Goal: Transaction & Acquisition: Book appointment/travel/reservation

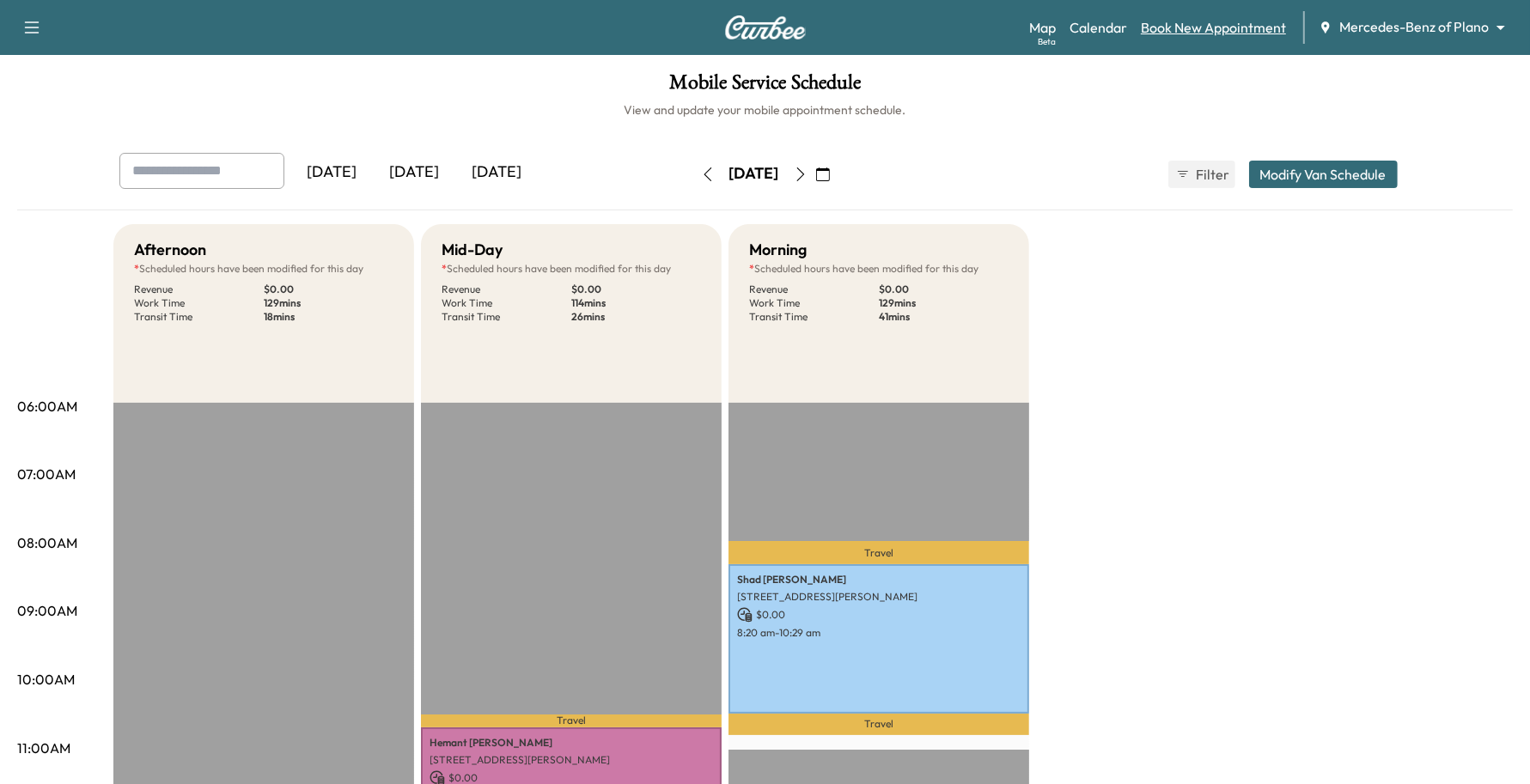
click at [1253, 19] on link "Book New Appointment" at bounding box center [1214, 28] width 146 height 21
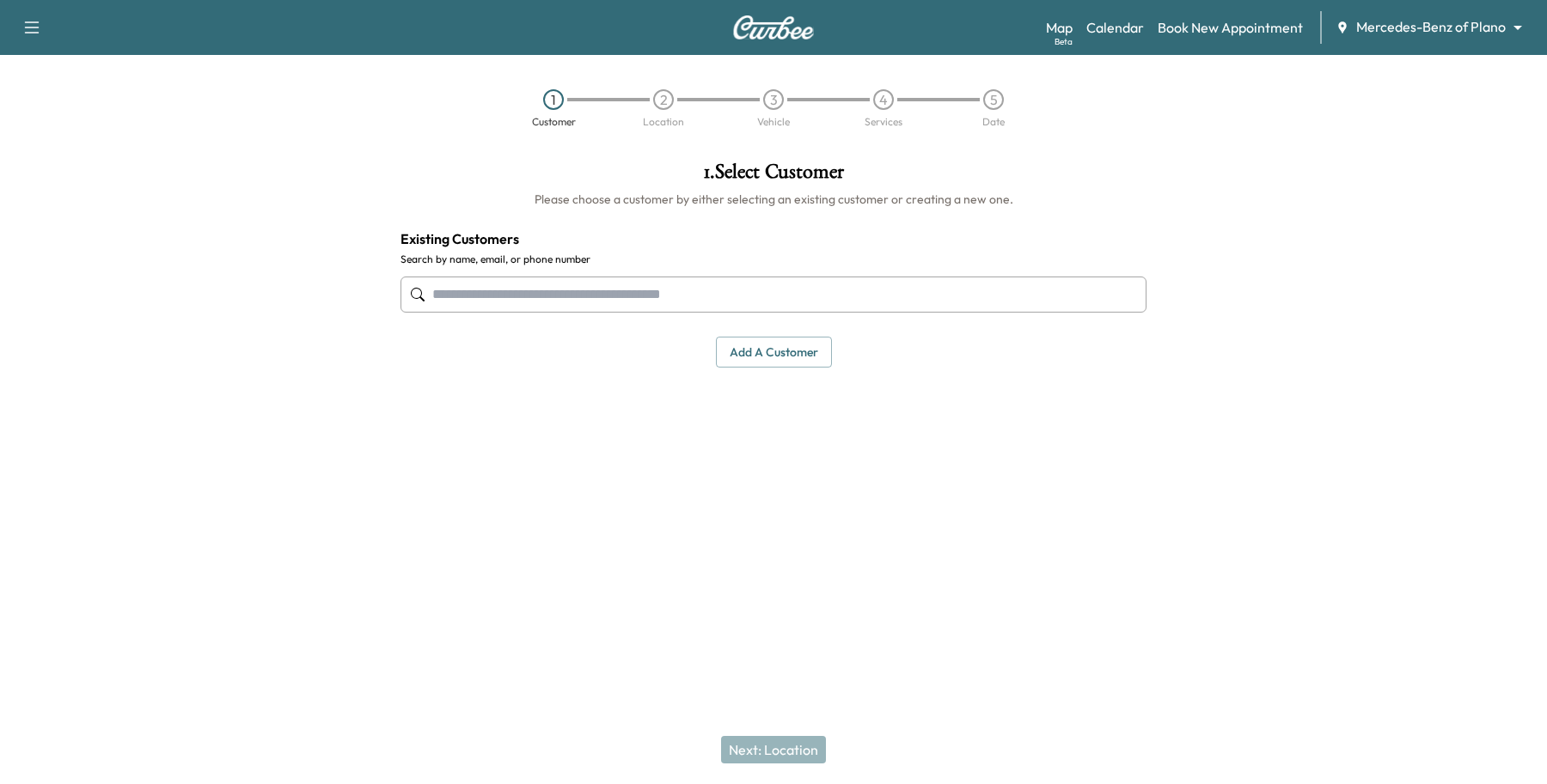
click at [608, 301] on input "text" at bounding box center [773, 295] width 746 height 36
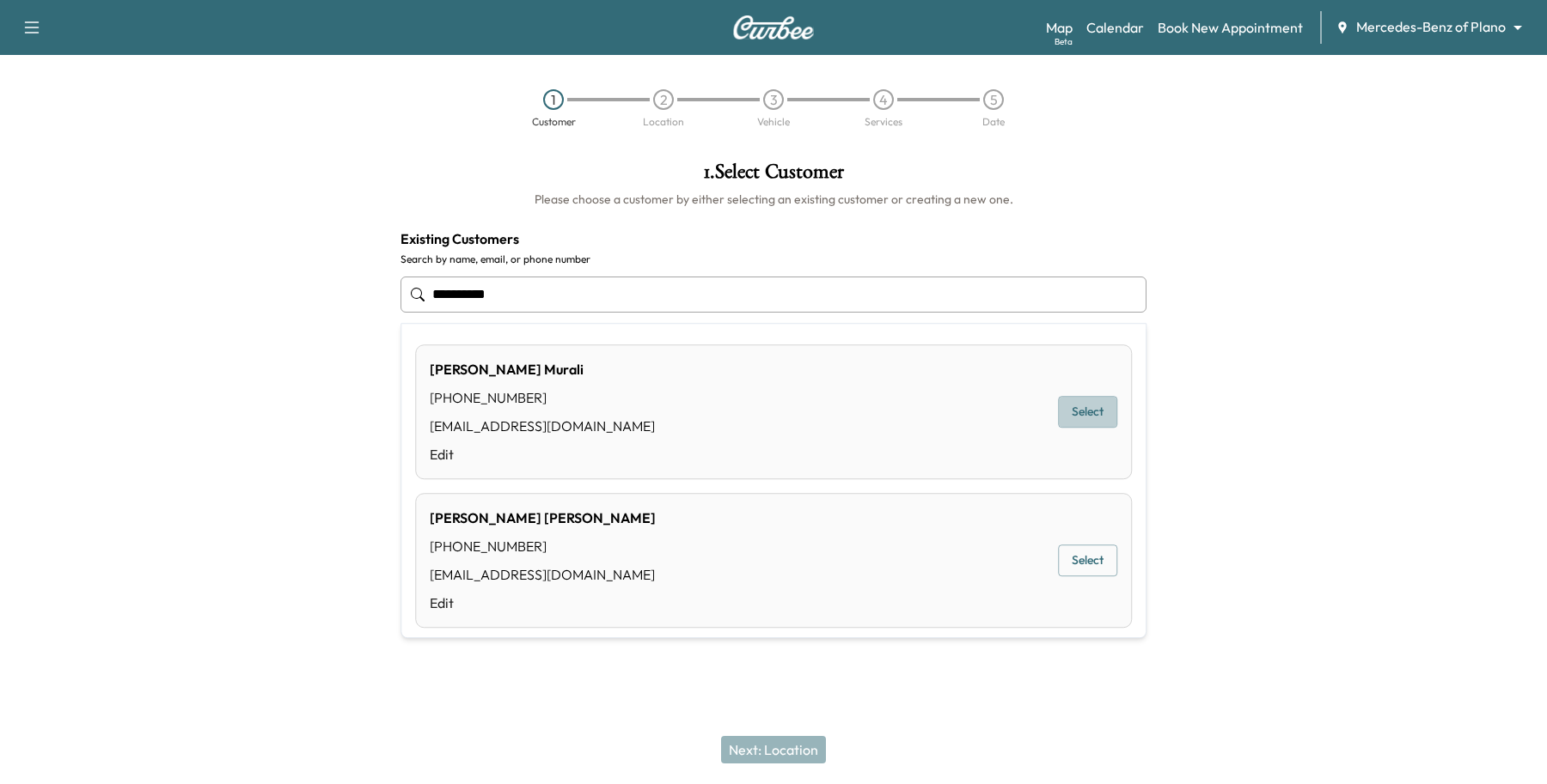
click at [1061, 405] on button "Select" at bounding box center [1088, 412] width 59 height 32
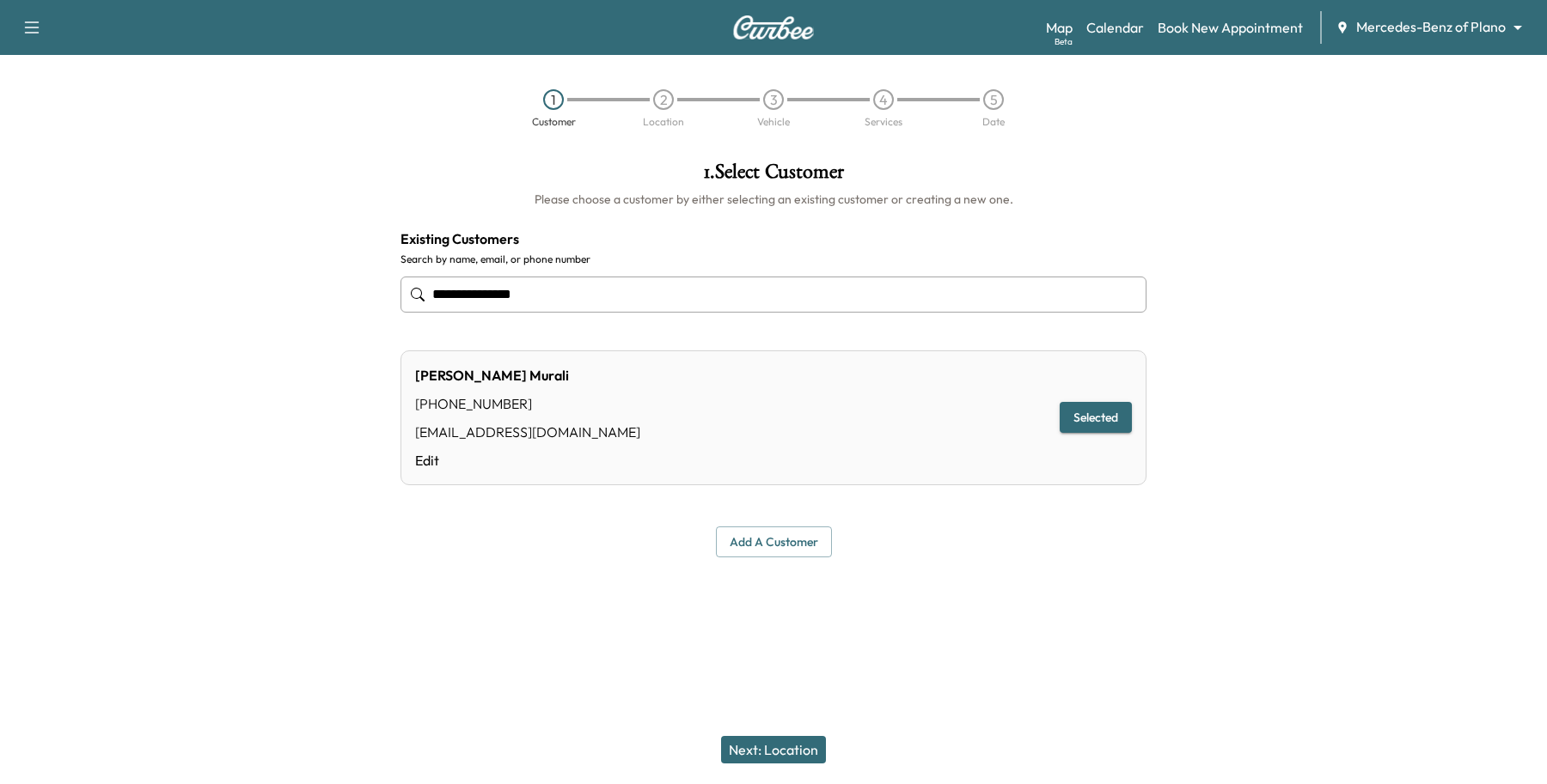
type input "**********"
click at [1181, 196] on div at bounding box center [1354, 360] width 387 height 424
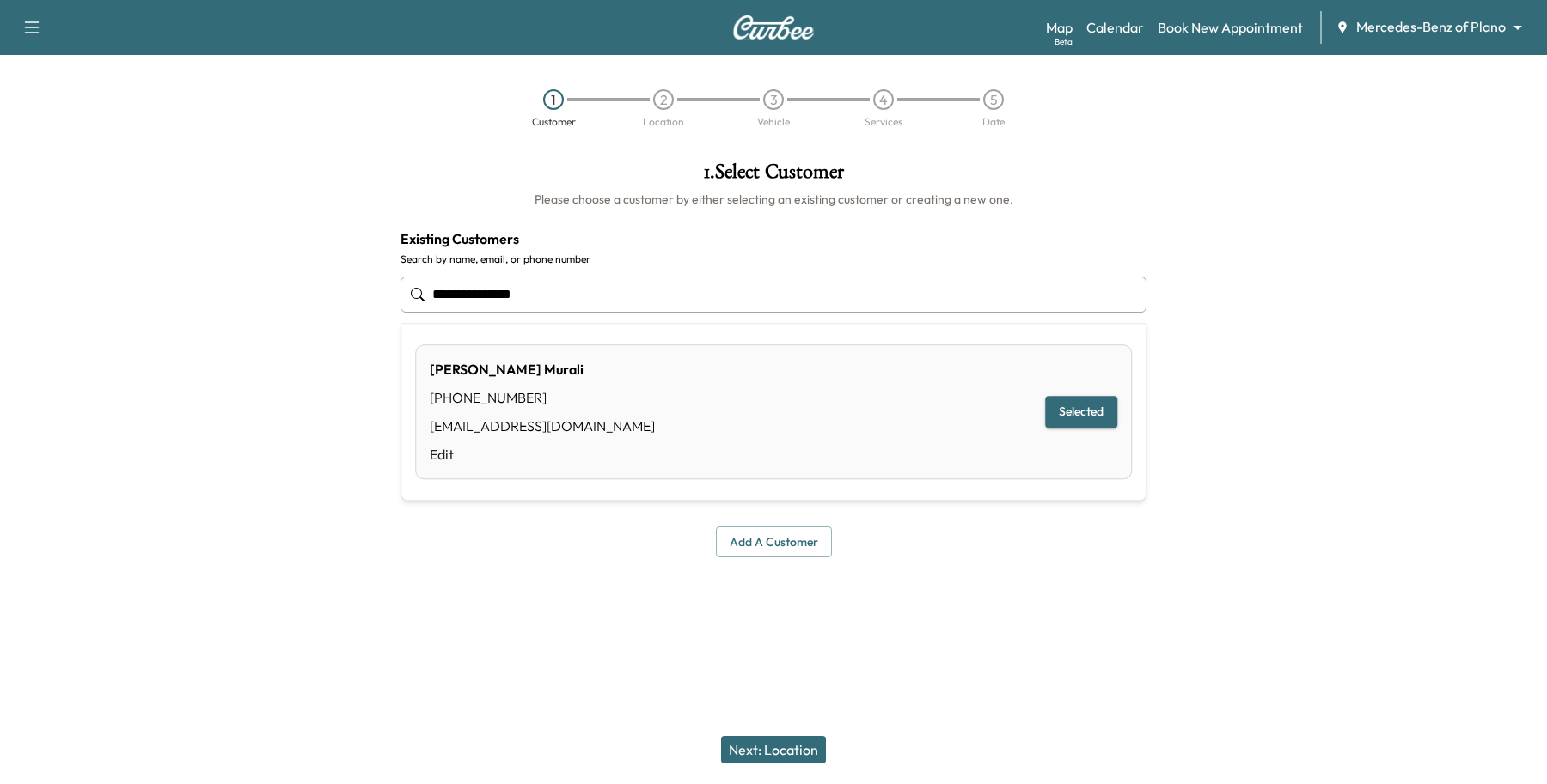
drag, startPoint x: 653, startPoint y: 303, endPoint x: 241, endPoint y: 325, distance: 412.6
click at [263, 322] on div "**********" at bounding box center [773, 360] width 1547 height 424
type input "**********"
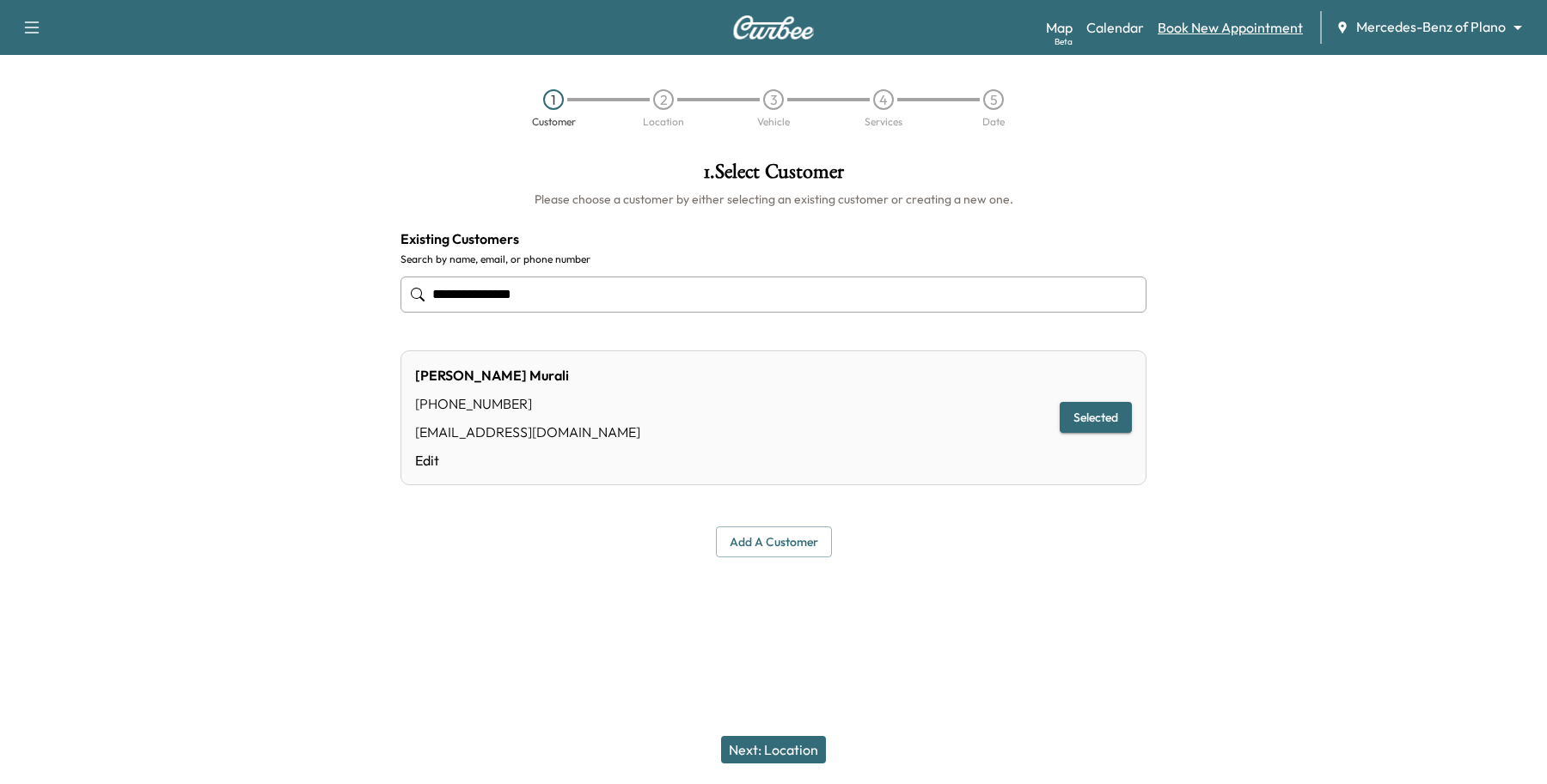
click at [1297, 32] on link "Book New Appointment" at bounding box center [1231, 28] width 146 height 21
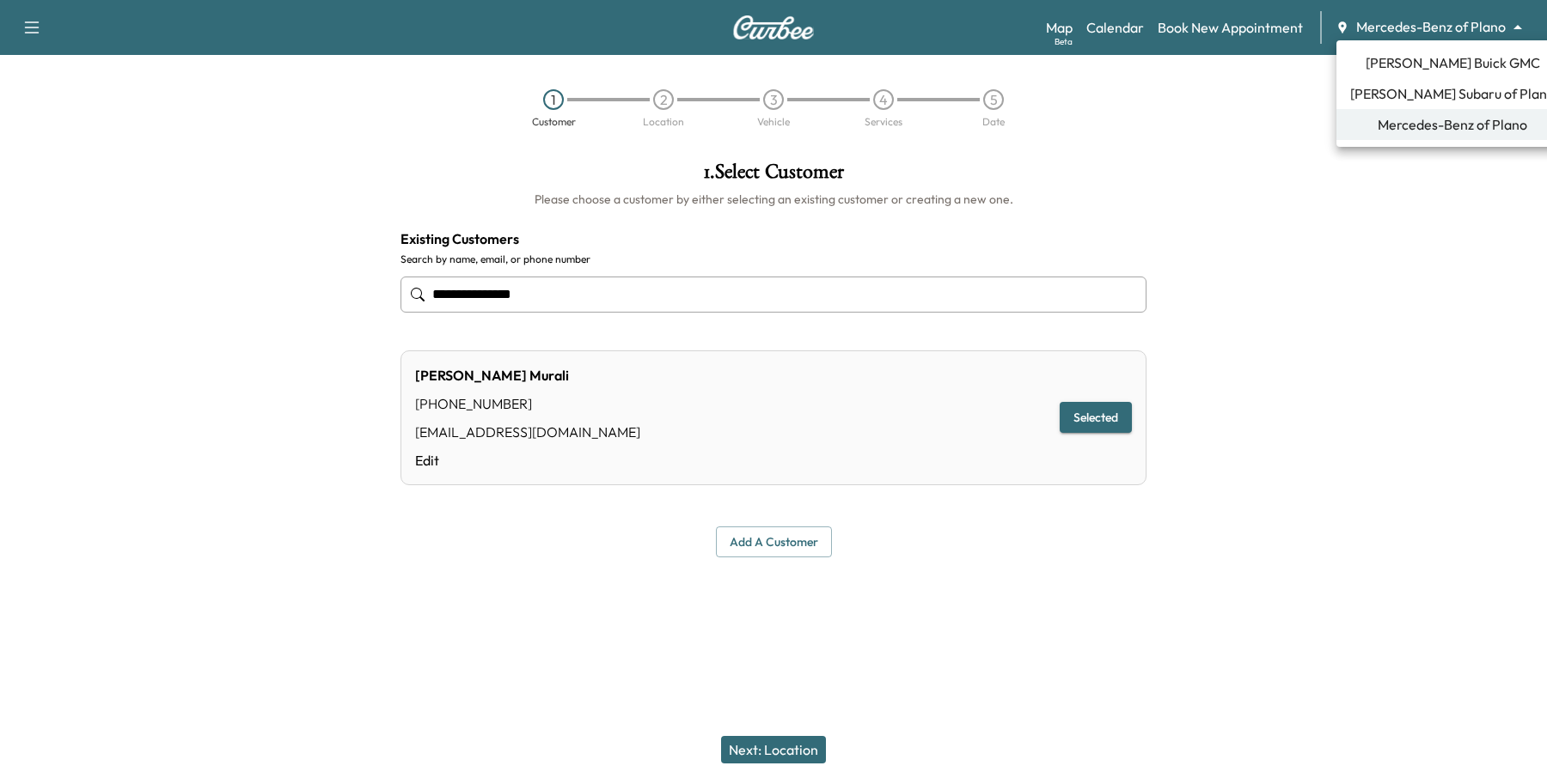
click at [1428, 28] on body "**********" at bounding box center [773, 392] width 1547 height 784
click at [1414, 94] on span "[PERSON_NAME] Subaru of Plano" at bounding box center [1453, 94] width 205 height 21
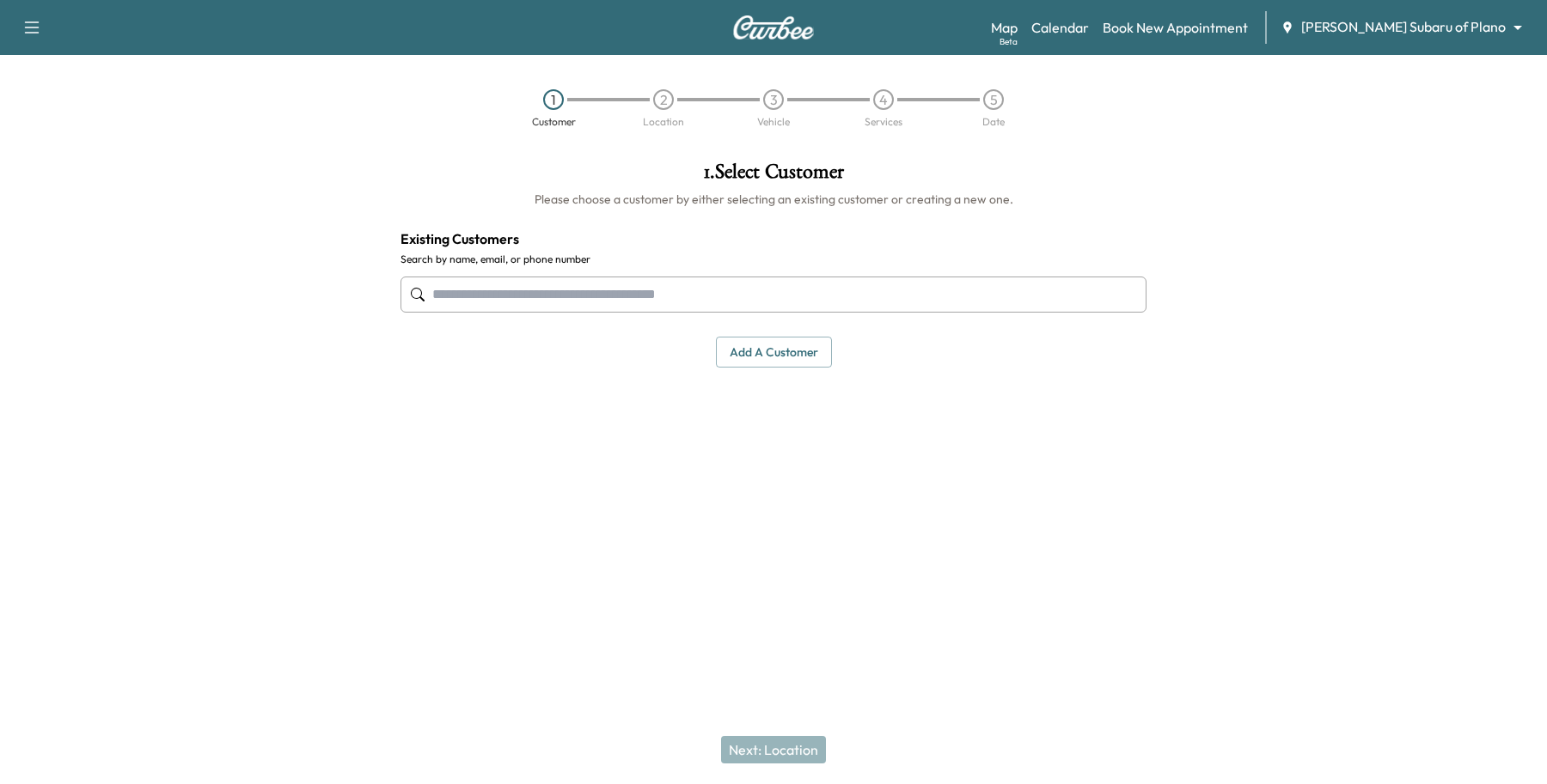
click at [1425, 42] on div "Map Beta Calendar Book New Appointment [PERSON_NAME] Subaru of Plano ******** ​" at bounding box center [1262, 28] width 543 height 33
click at [1429, 27] on body "Support Log Out Map Beta Calendar Book New Appointment [PERSON_NAME] Subaru of …" at bounding box center [773, 392] width 1547 height 784
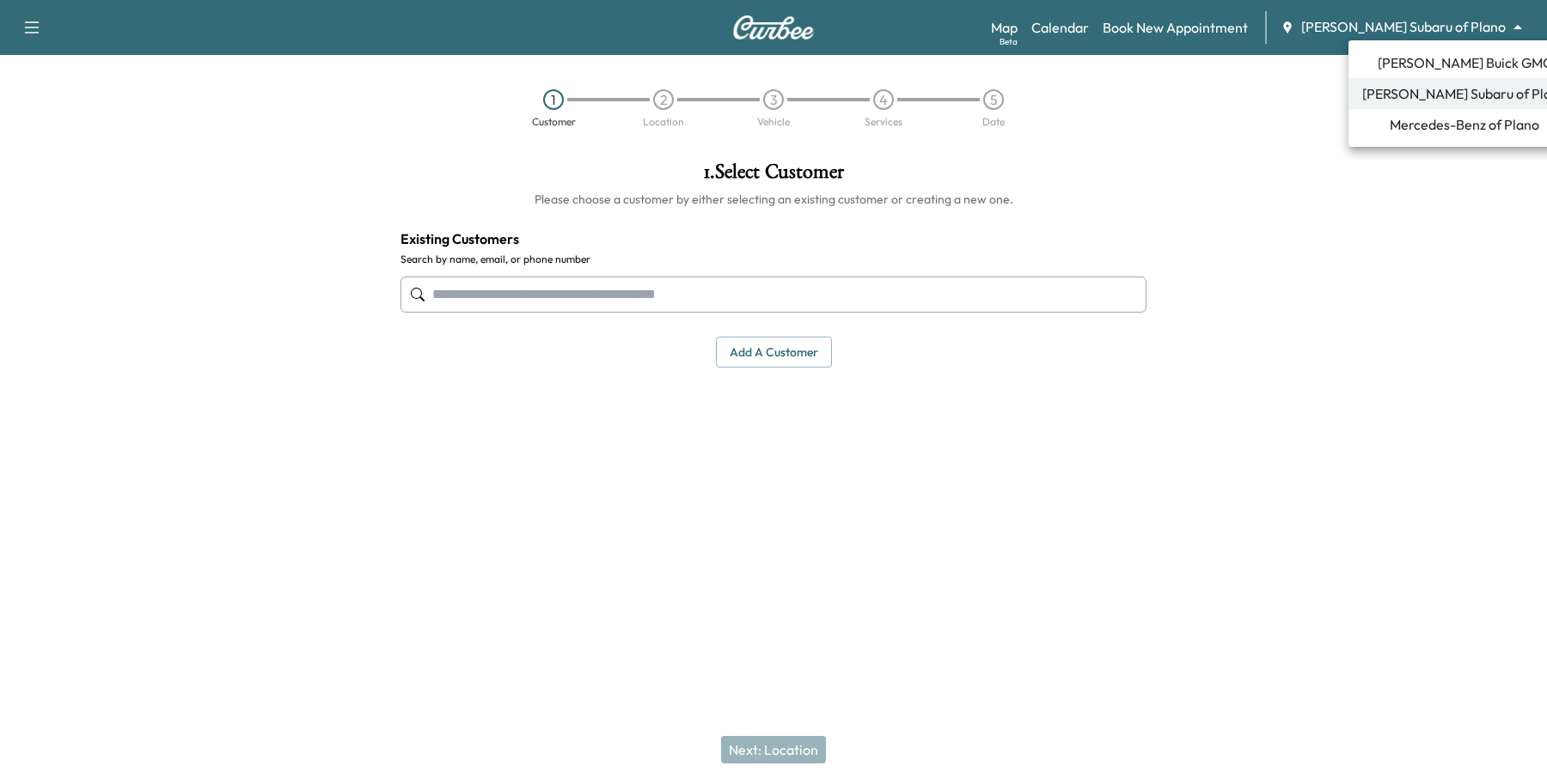
click at [1389, 122] on span "Mercedes-Benz of Plano" at bounding box center [1464, 125] width 150 height 21
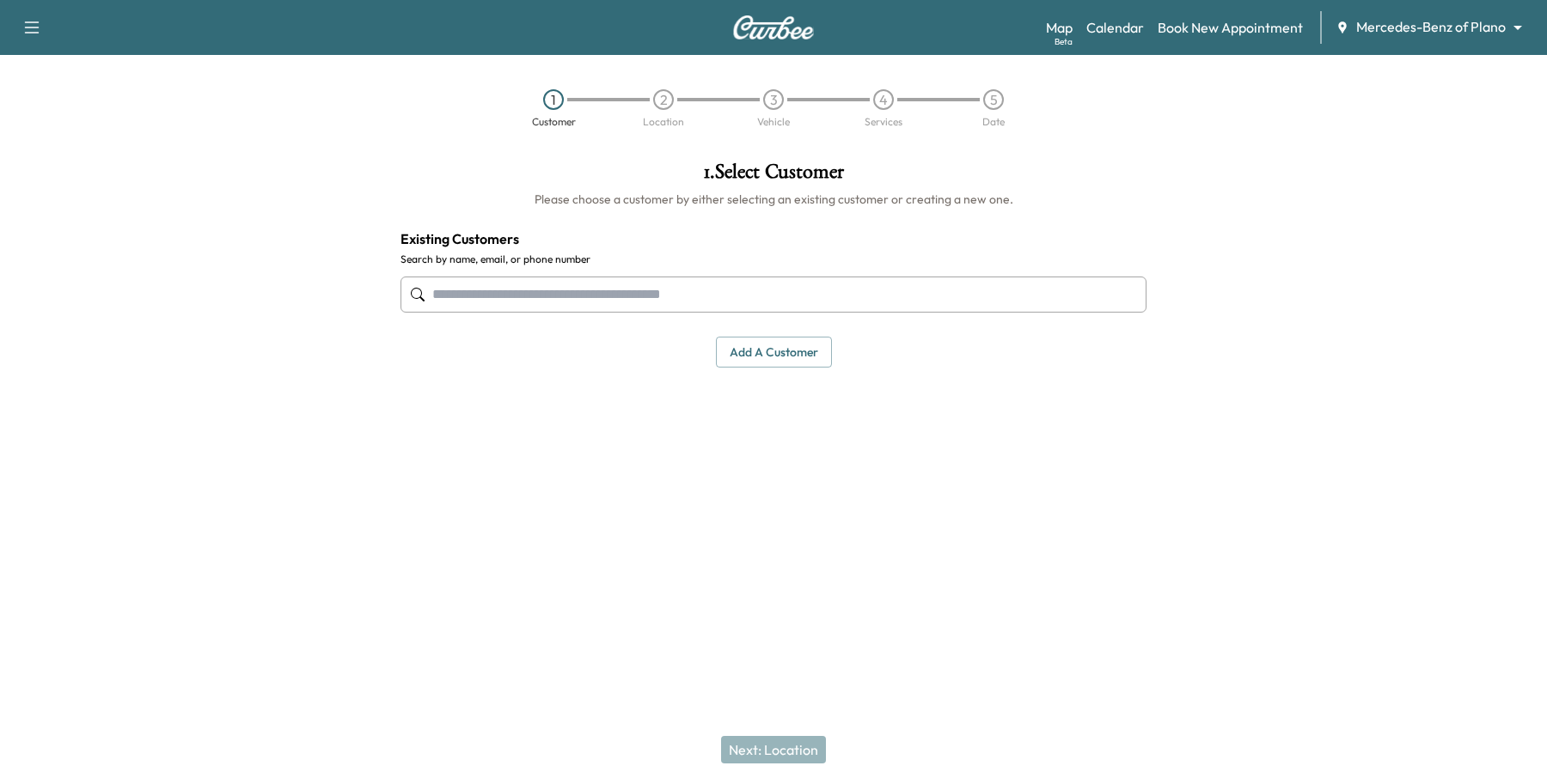
click at [790, 282] on input "text" at bounding box center [773, 295] width 746 height 36
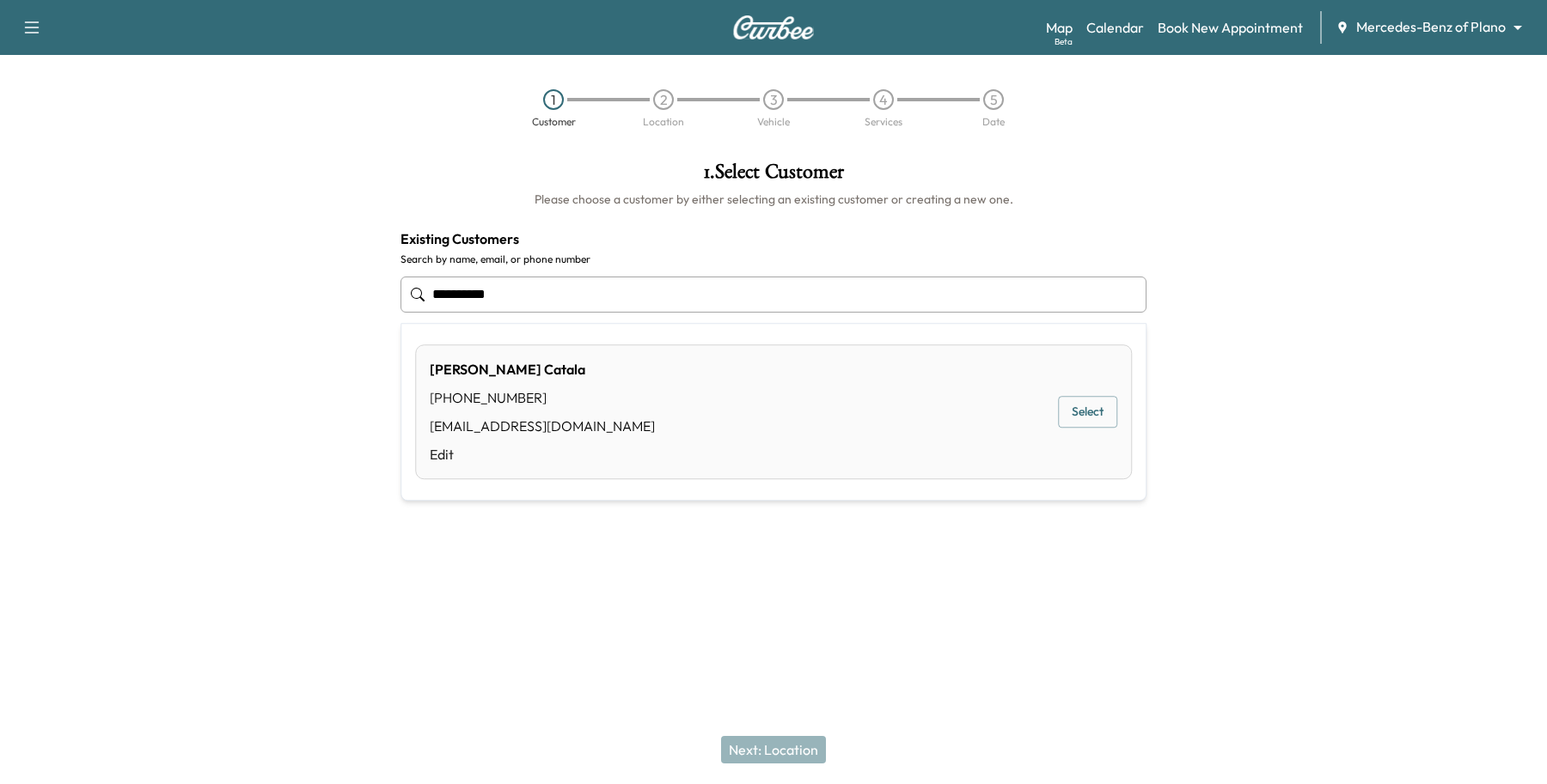
click at [1089, 405] on button "Select" at bounding box center [1088, 412] width 59 height 32
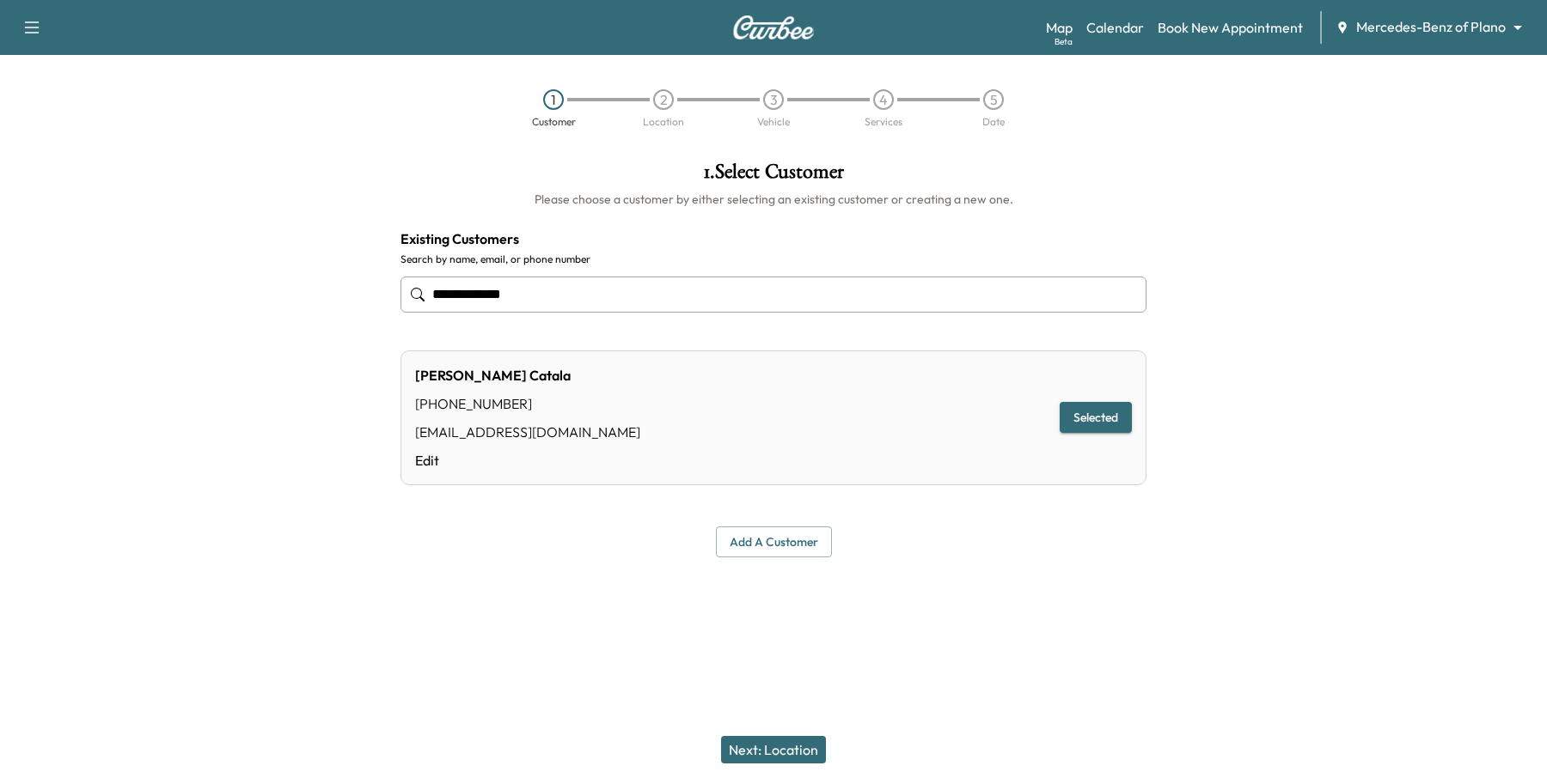
type input "**********"
click at [771, 740] on button "Next: Location" at bounding box center [773, 750] width 105 height 28
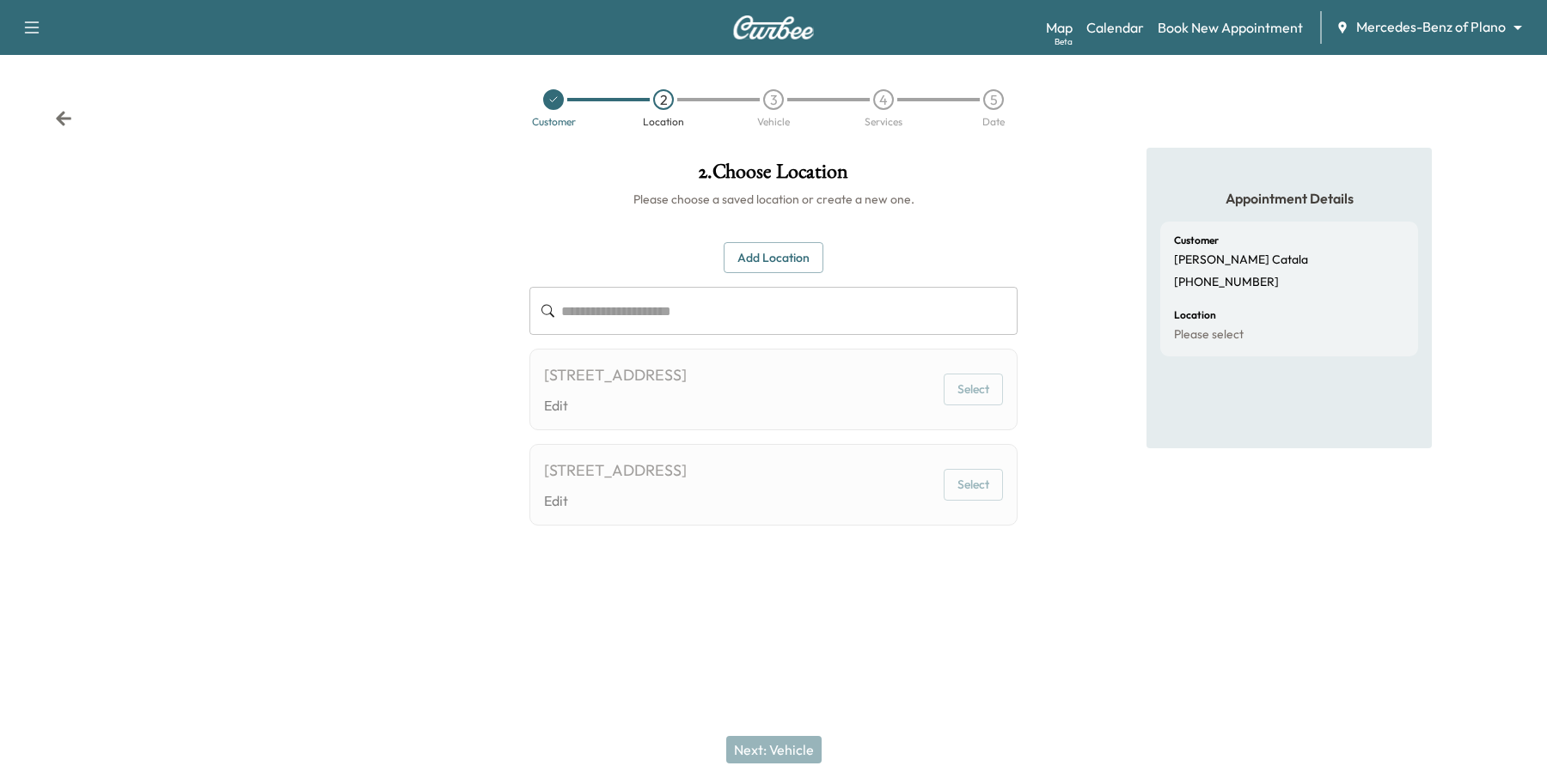
click at [771, 245] on button "Add Location" at bounding box center [773, 258] width 100 height 32
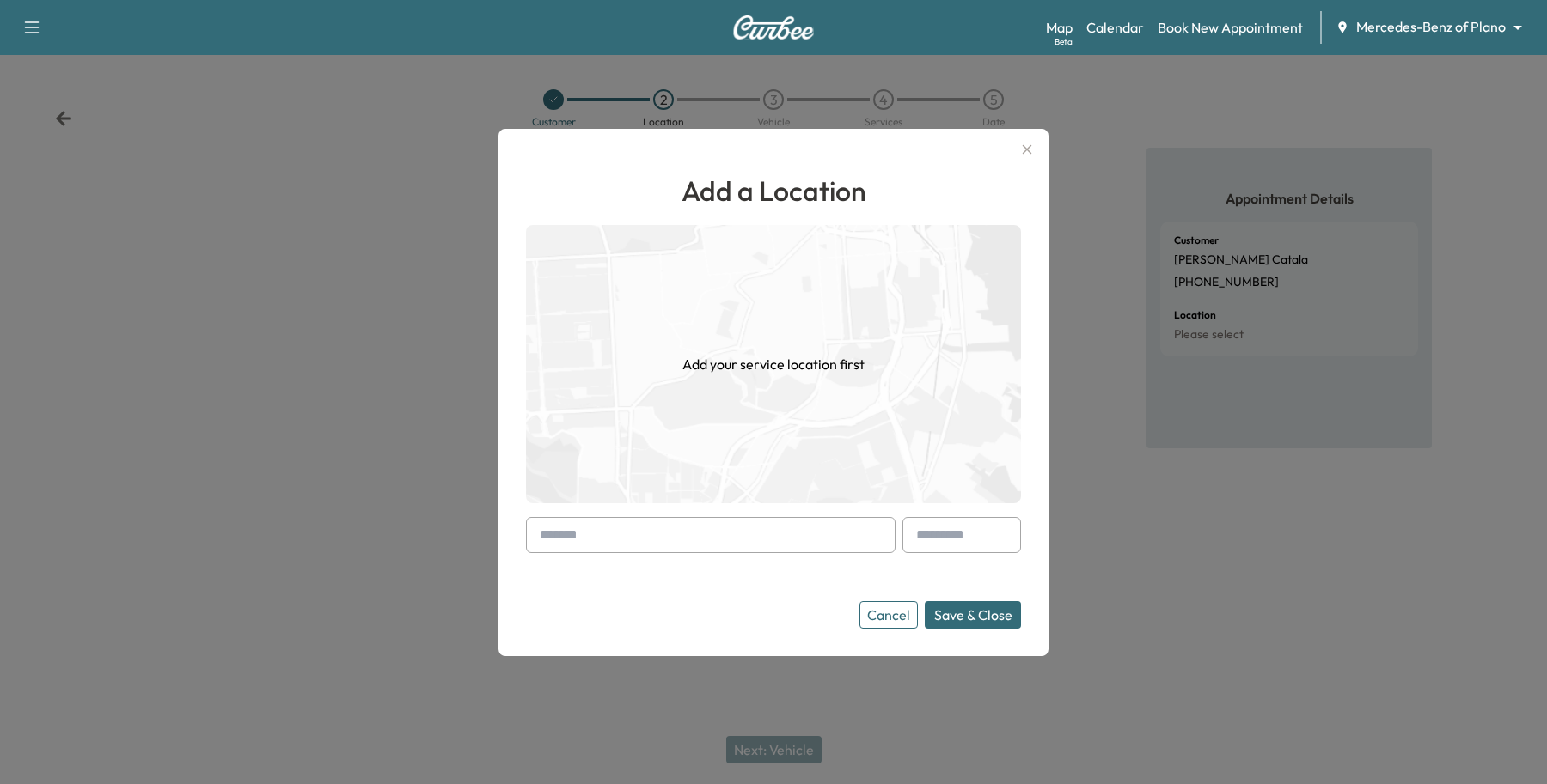
click at [575, 528] on input "text" at bounding box center [711, 535] width 369 height 36
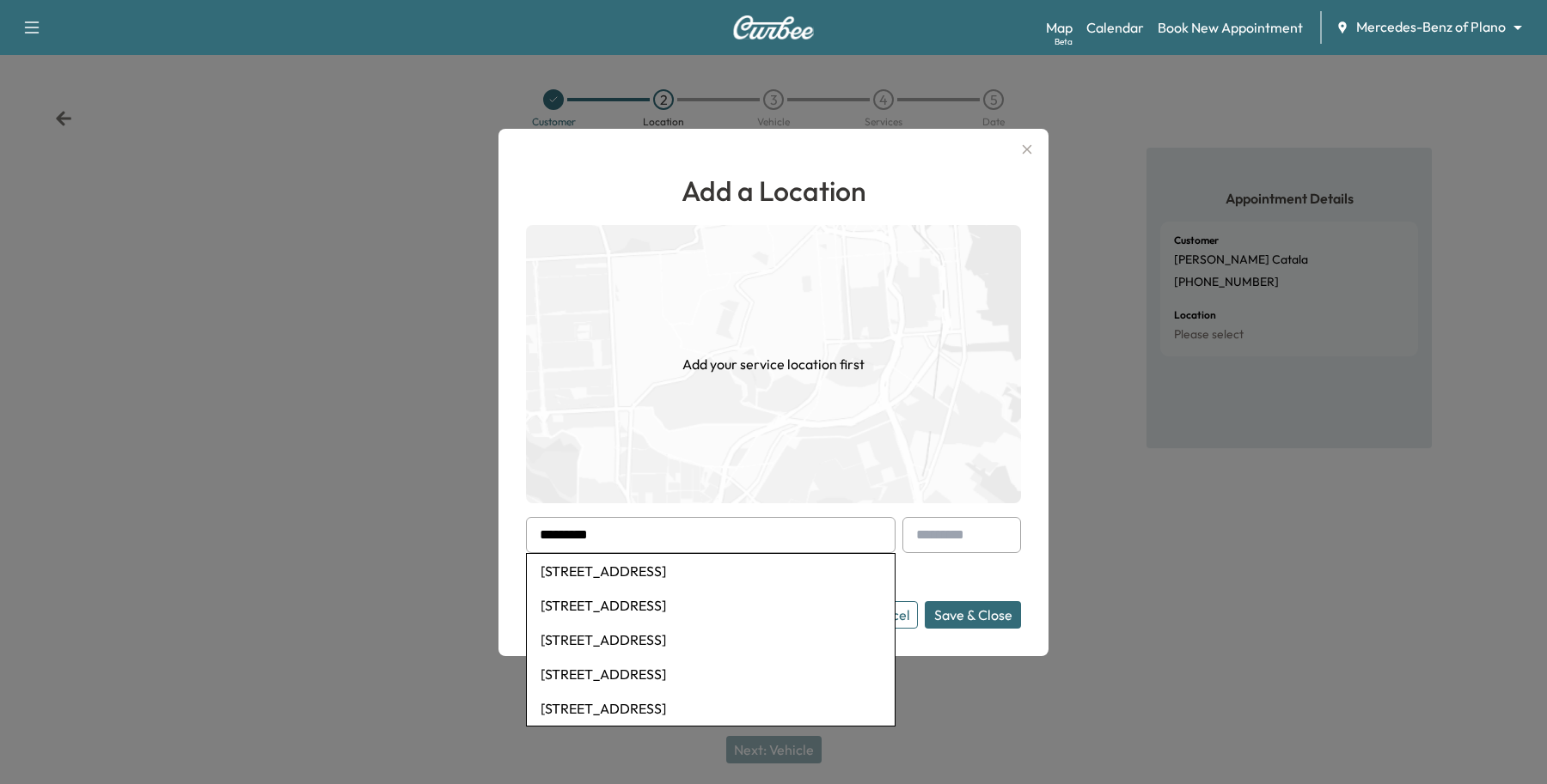
click at [687, 565] on li "[STREET_ADDRESS]" at bounding box center [711, 572] width 367 height 35
type input "**********"
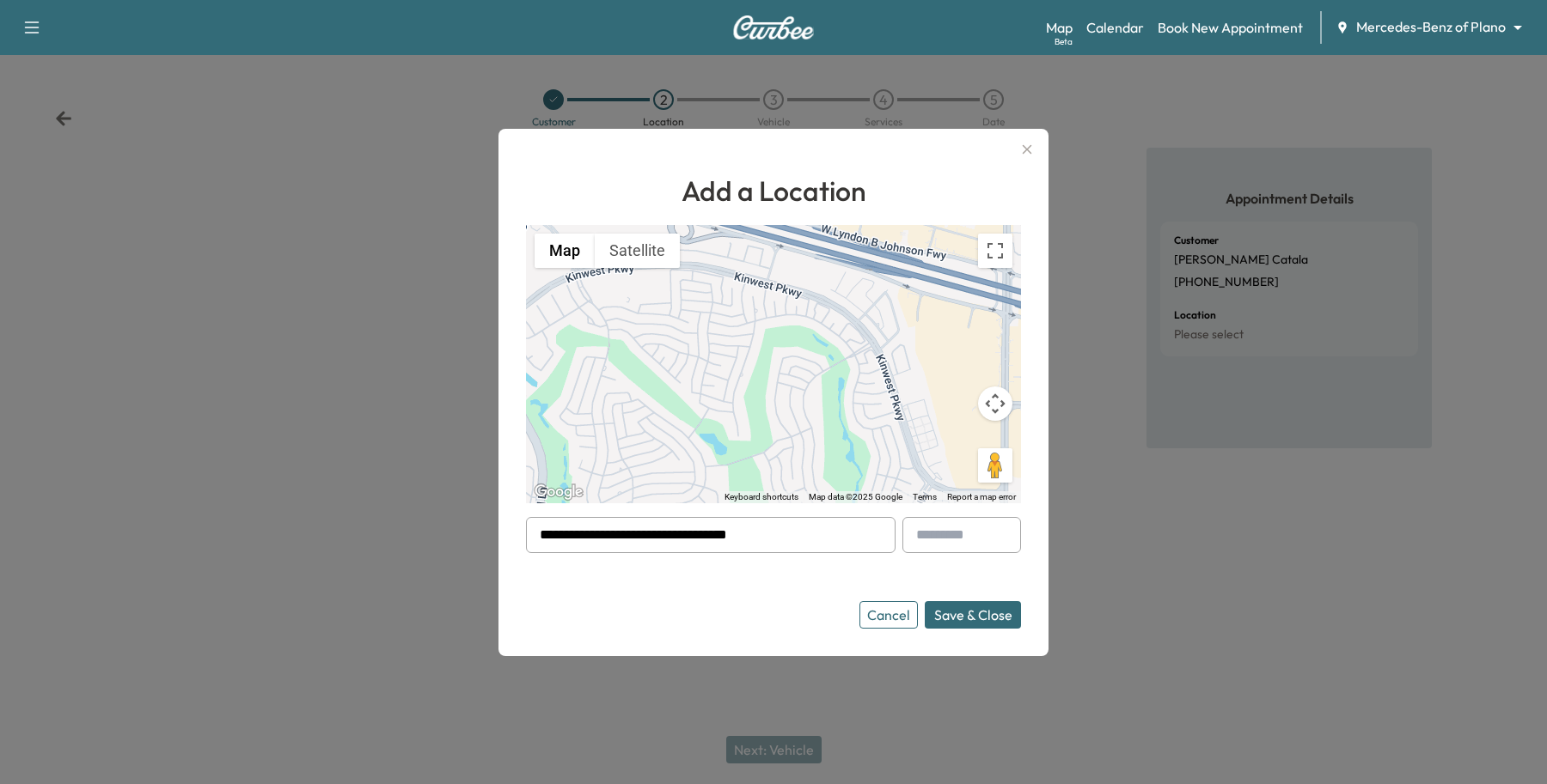
click at [972, 612] on button "Save & Close" at bounding box center [972, 615] width 96 height 28
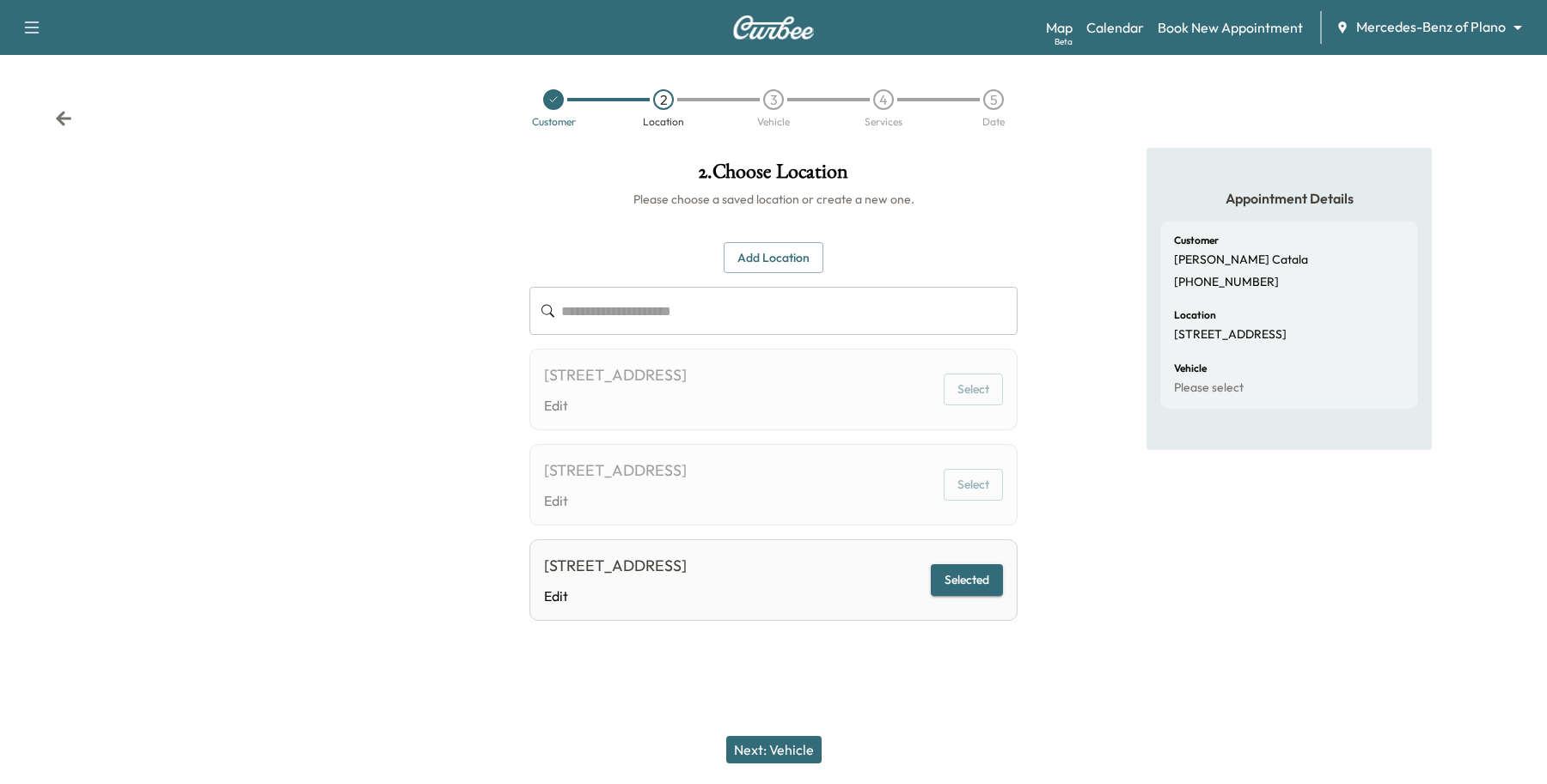
click at [795, 756] on button "Next: Vehicle" at bounding box center [774, 750] width 95 height 28
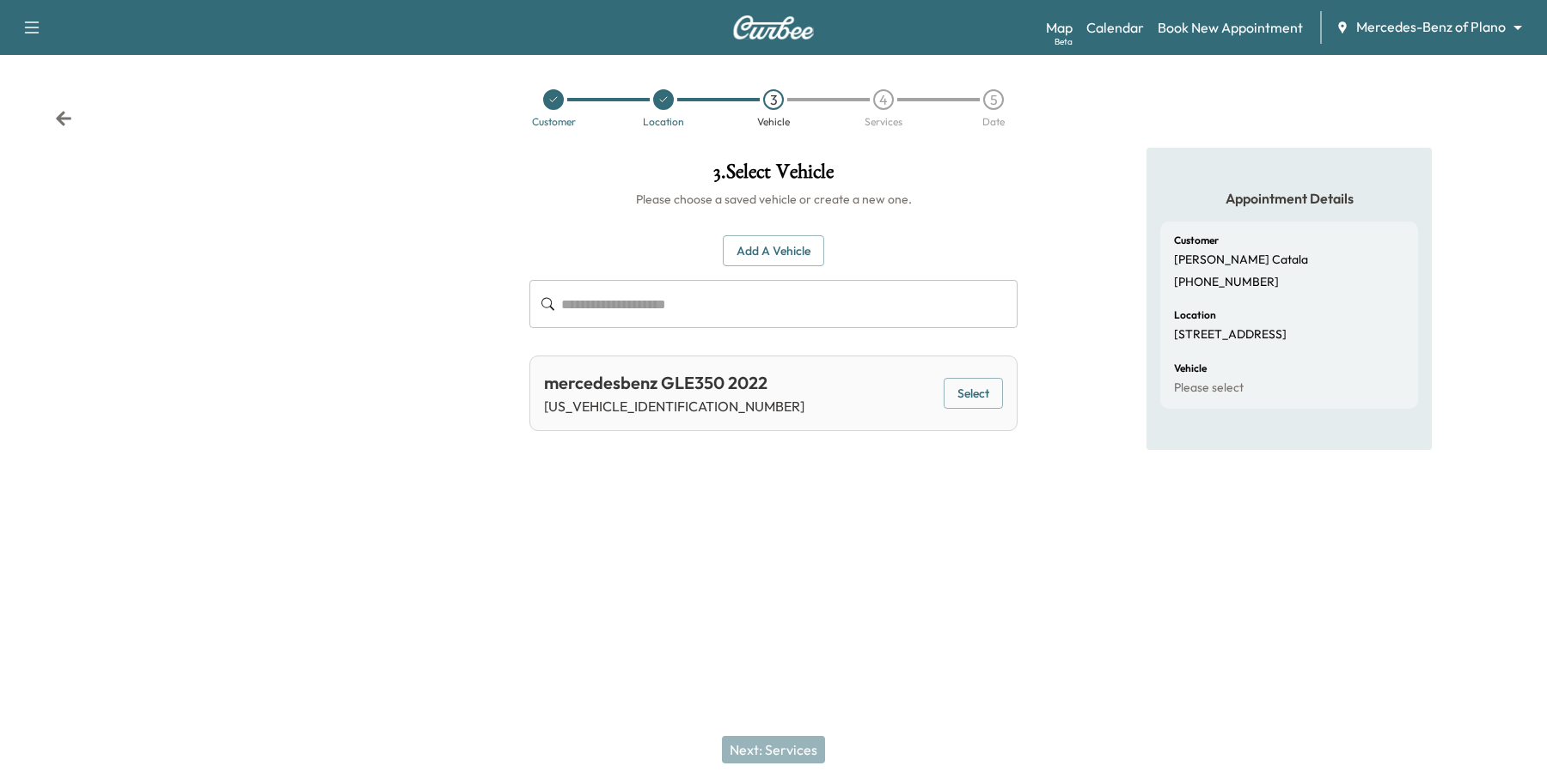
click at [975, 376] on div "mercedesbenz GLE350 2022 [US_VEHICLE_IDENTIFICATION_NUMBER] Select" at bounding box center [773, 392] width 488 height 75
click at [978, 404] on button "Select" at bounding box center [973, 393] width 59 height 32
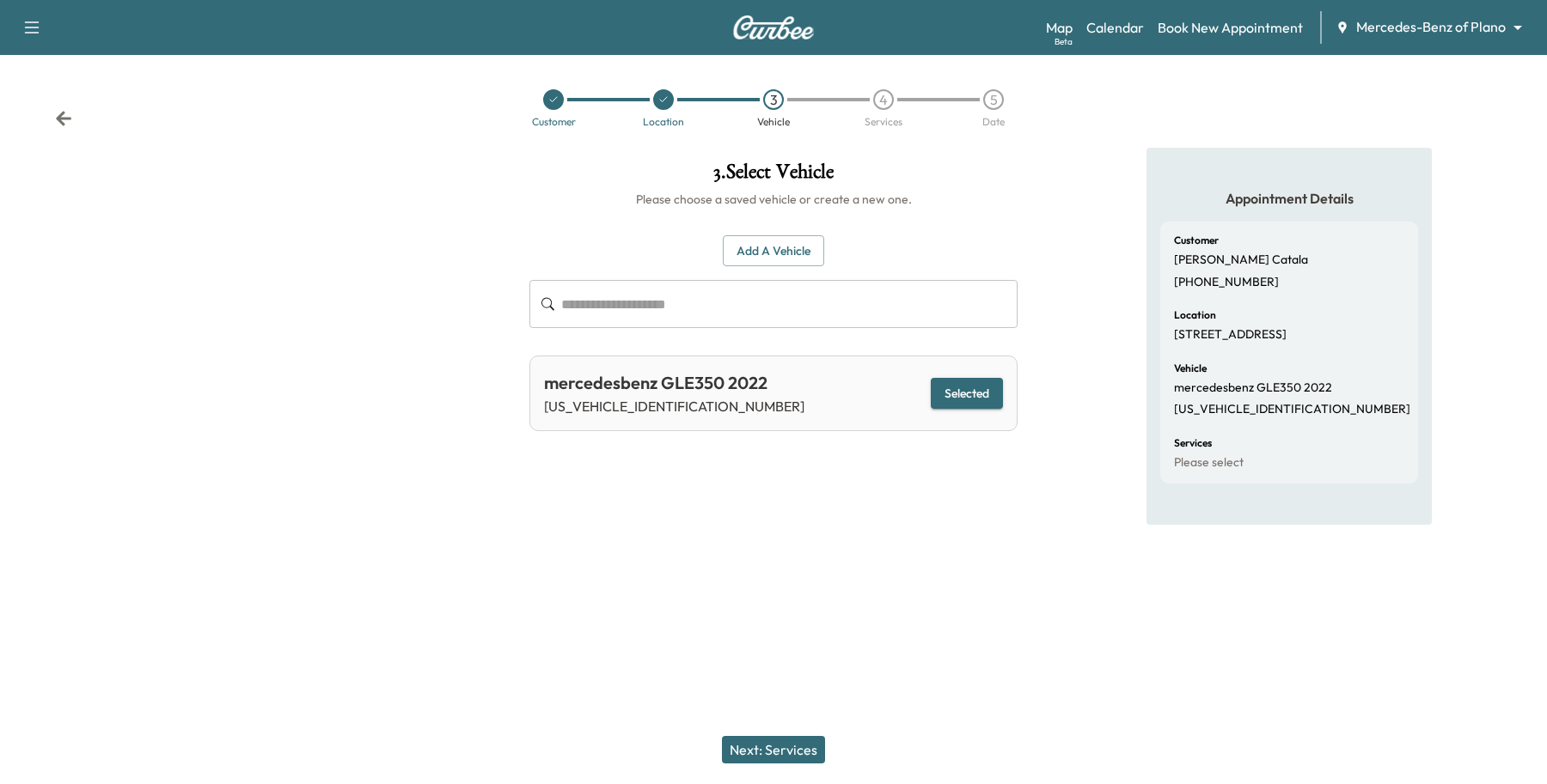
click at [784, 743] on button "Next: Services" at bounding box center [773, 750] width 103 height 28
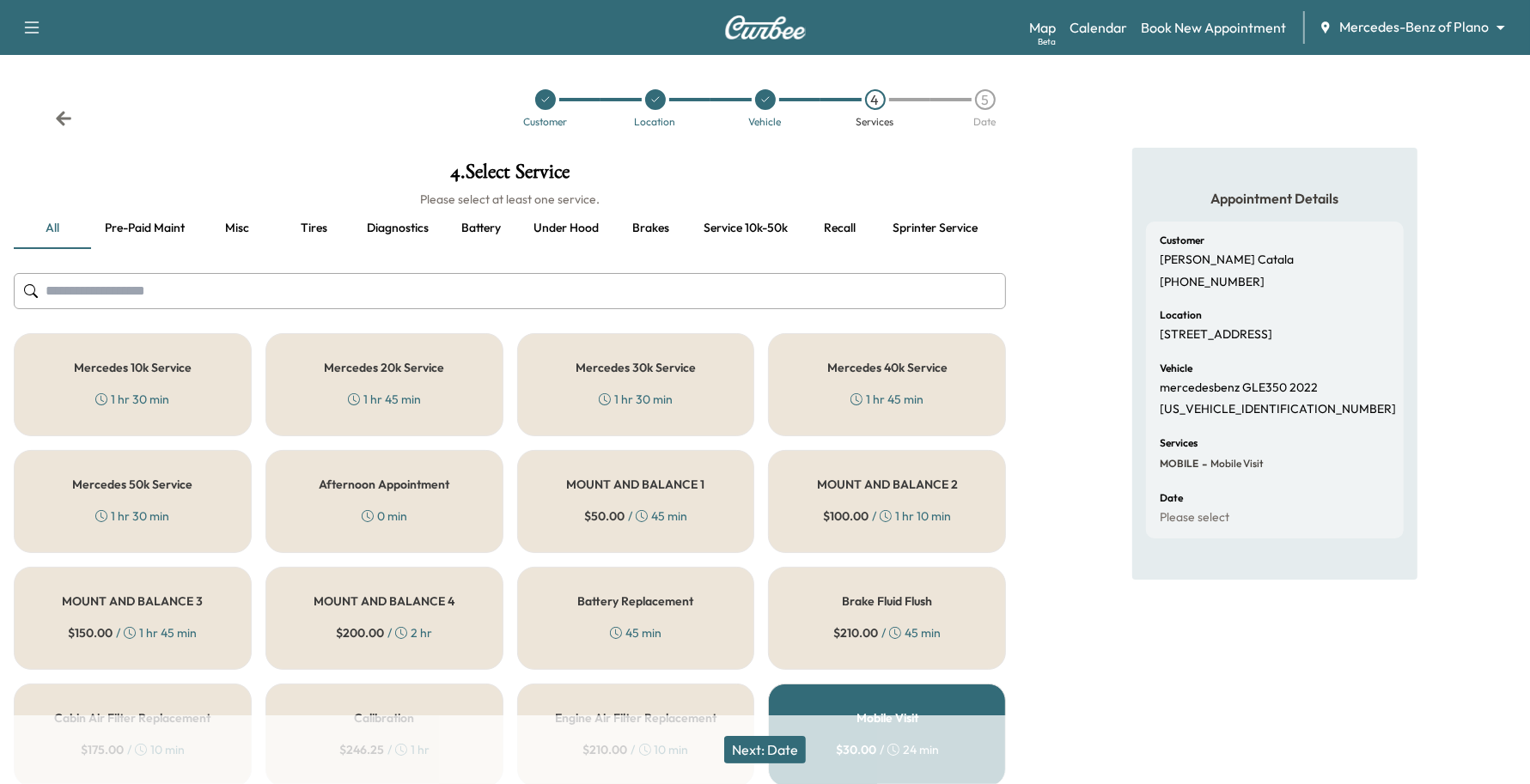
click at [539, 374] on div "Mercedes 30k Service 1 hr 30 min" at bounding box center [636, 385] width 238 height 103
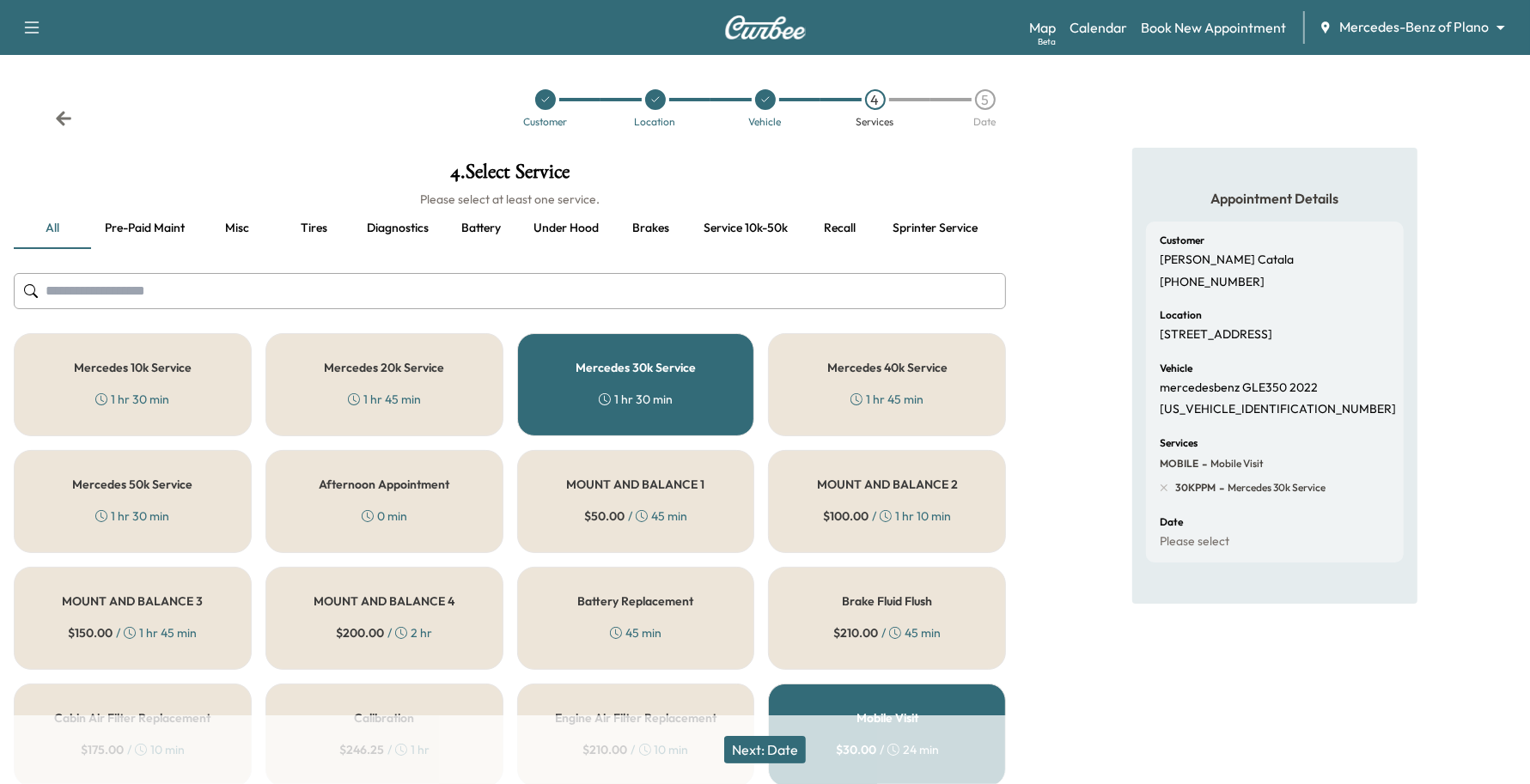
click at [748, 746] on button "Next: Date" at bounding box center [765, 750] width 81 height 28
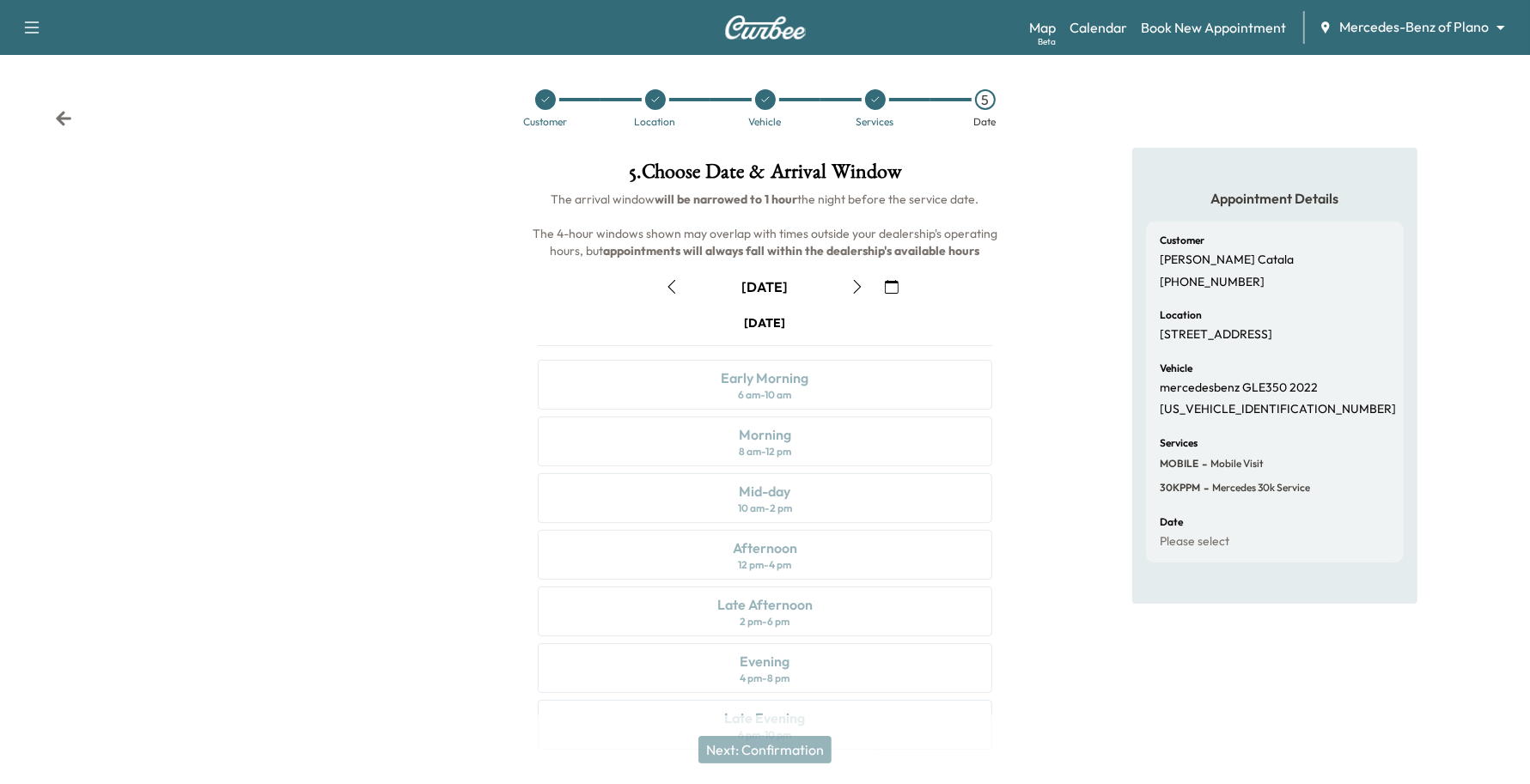
click at [906, 281] on button "button" at bounding box center [891, 287] width 29 height 28
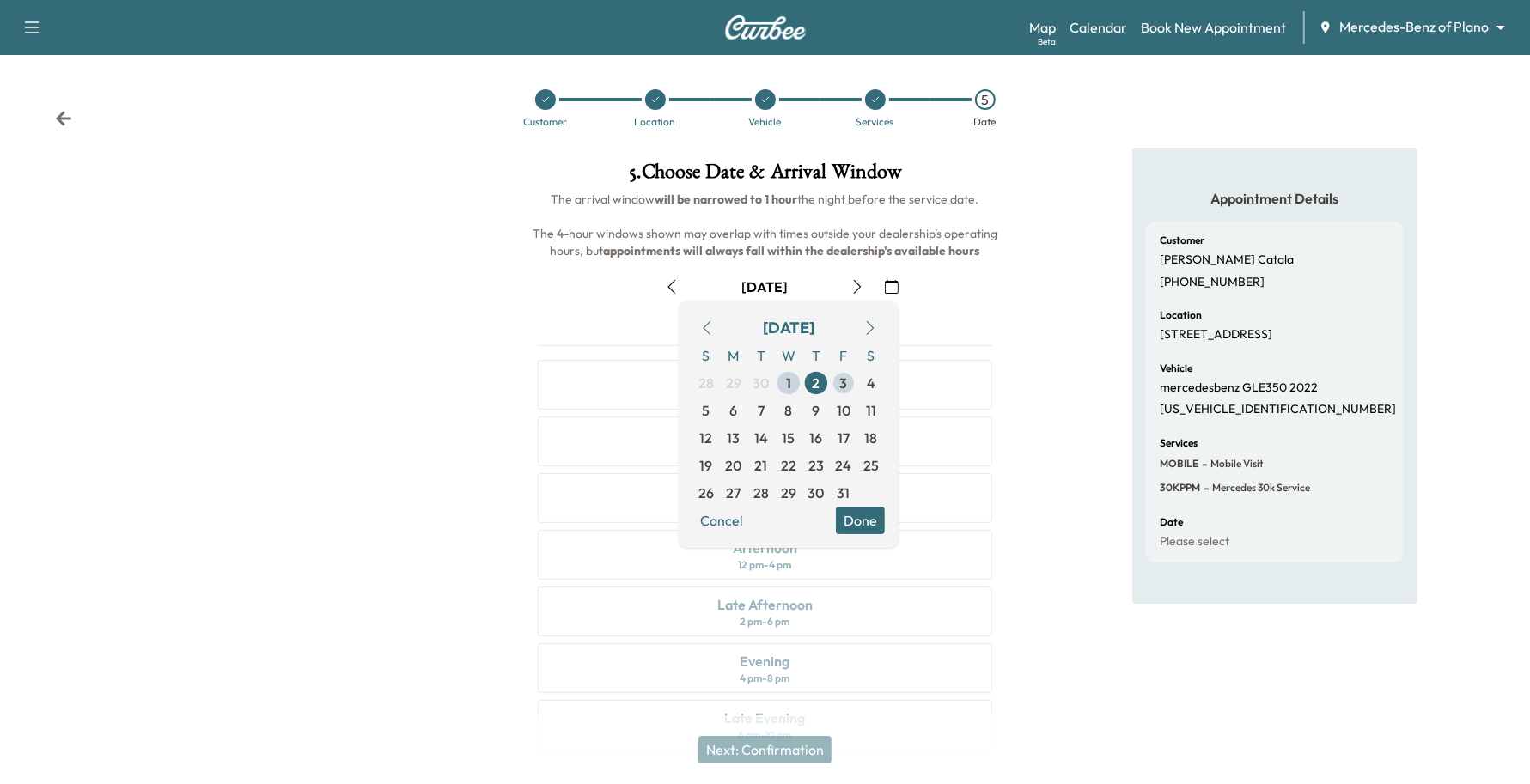
click at [853, 383] on span "3" at bounding box center [844, 383] width 28 height 28
click at [869, 513] on button "Done" at bounding box center [860, 521] width 49 height 28
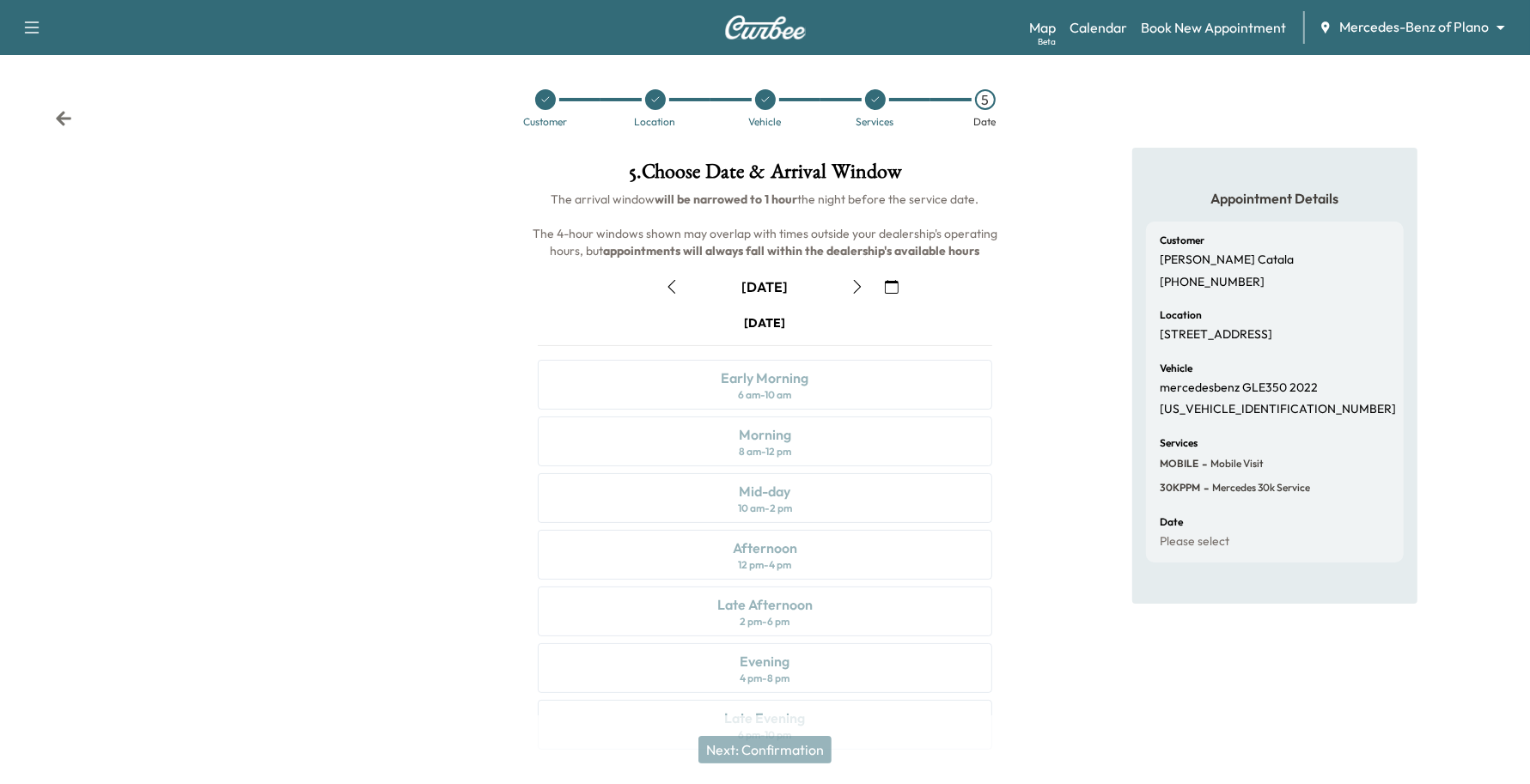
click at [859, 288] on icon "button" at bounding box center [858, 287] width 14 height 14
click at [859, 288] on icon "button" at bounding box center [858, 287] width 14 height 14
click at [859, 288] on icon "button" at bounding box center [858, 287] width 8 height 14
click at [853, 285] on icon "button" at bounding box center [858, 287] width 14 height 14
click at [859, 285] on icon "button" at bounding box center [858, 287] width 14 height 14
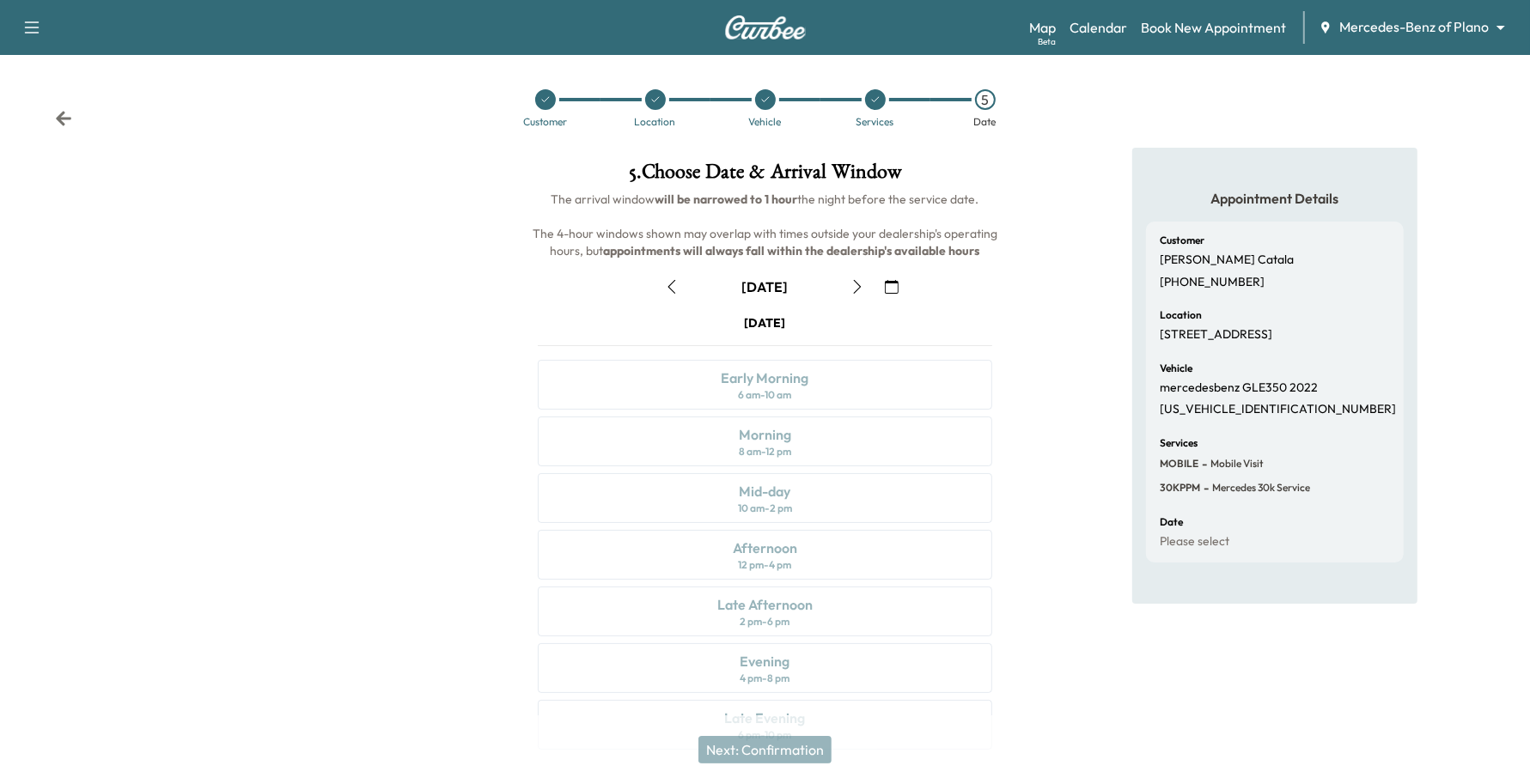
click at [861, 288] on icon "button" at bounding box center [858, 287] width 14 height 14
click at [891, 290] on icon "button" at bounding box center [891, 287] width 14 height 14
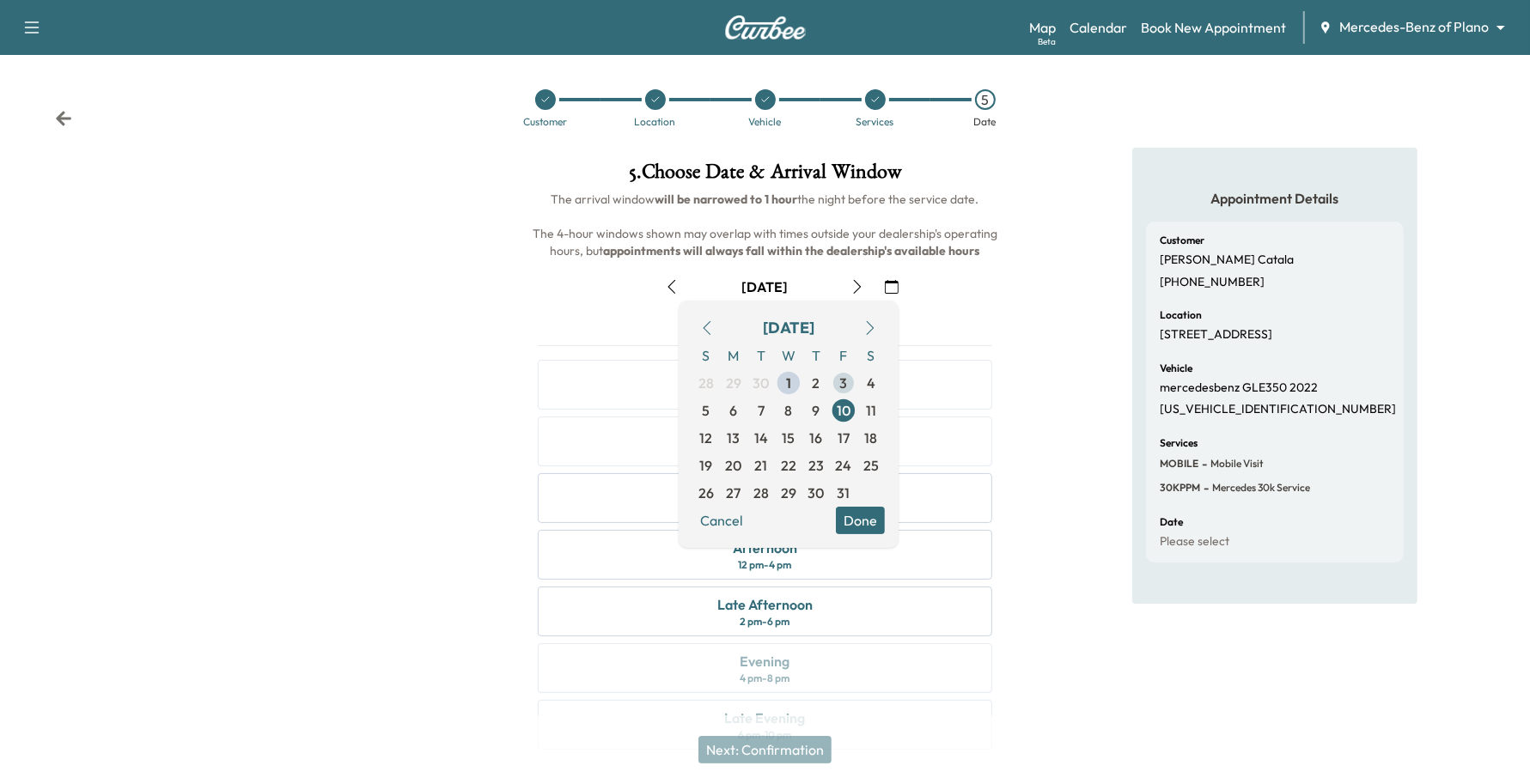
click at [842, 388] on span "3" at bounding box center [844, 383] width 8 height 21
click at [874, 515] on button "Done" at bounding box center [860, 521] width 49 height 28
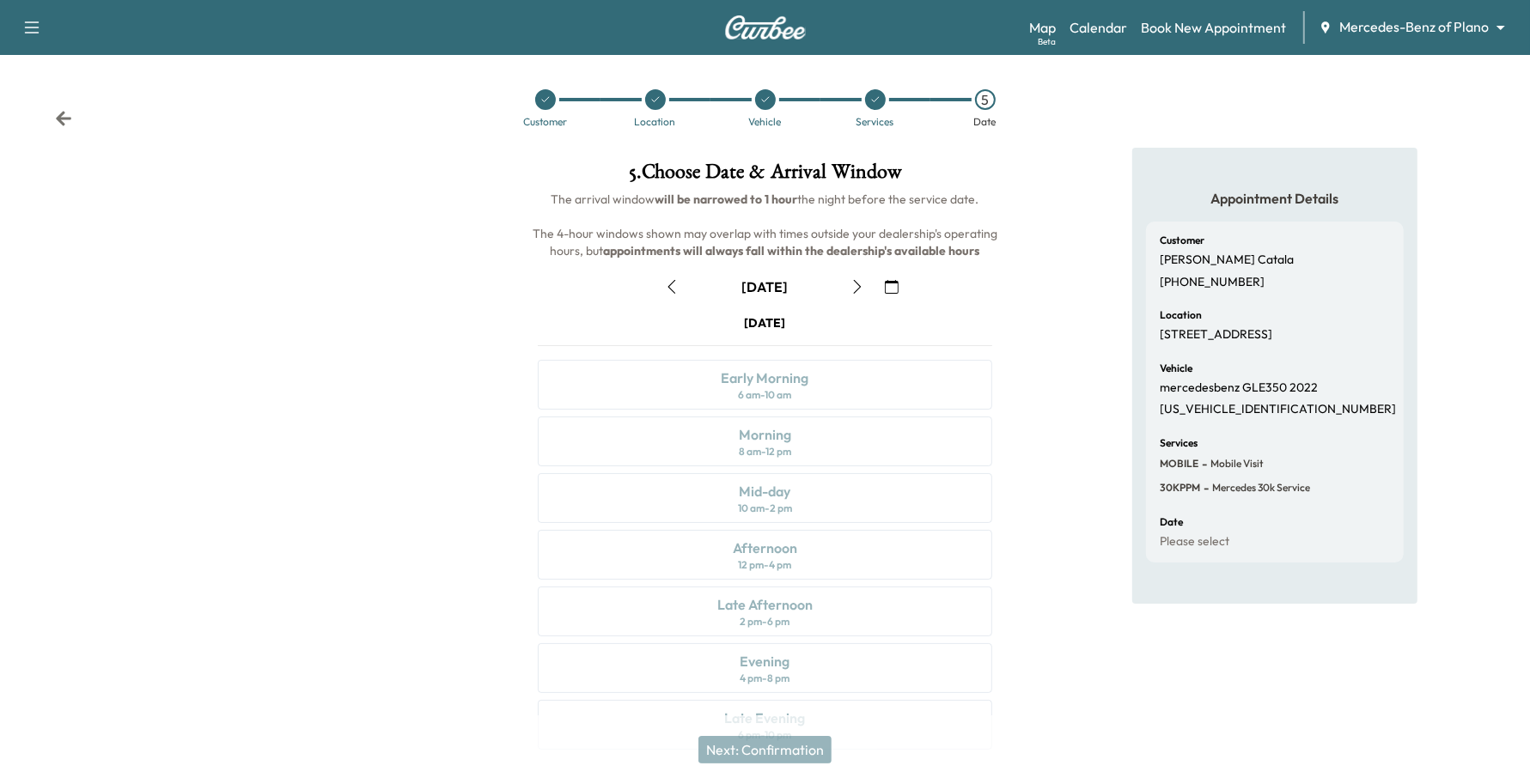
click at [859, 288] on icon "button" at bounding box center [858, 287] width 8 height 14
click at [882, 288] on button "button" at bounding box center [891, 287] width 29 height 28
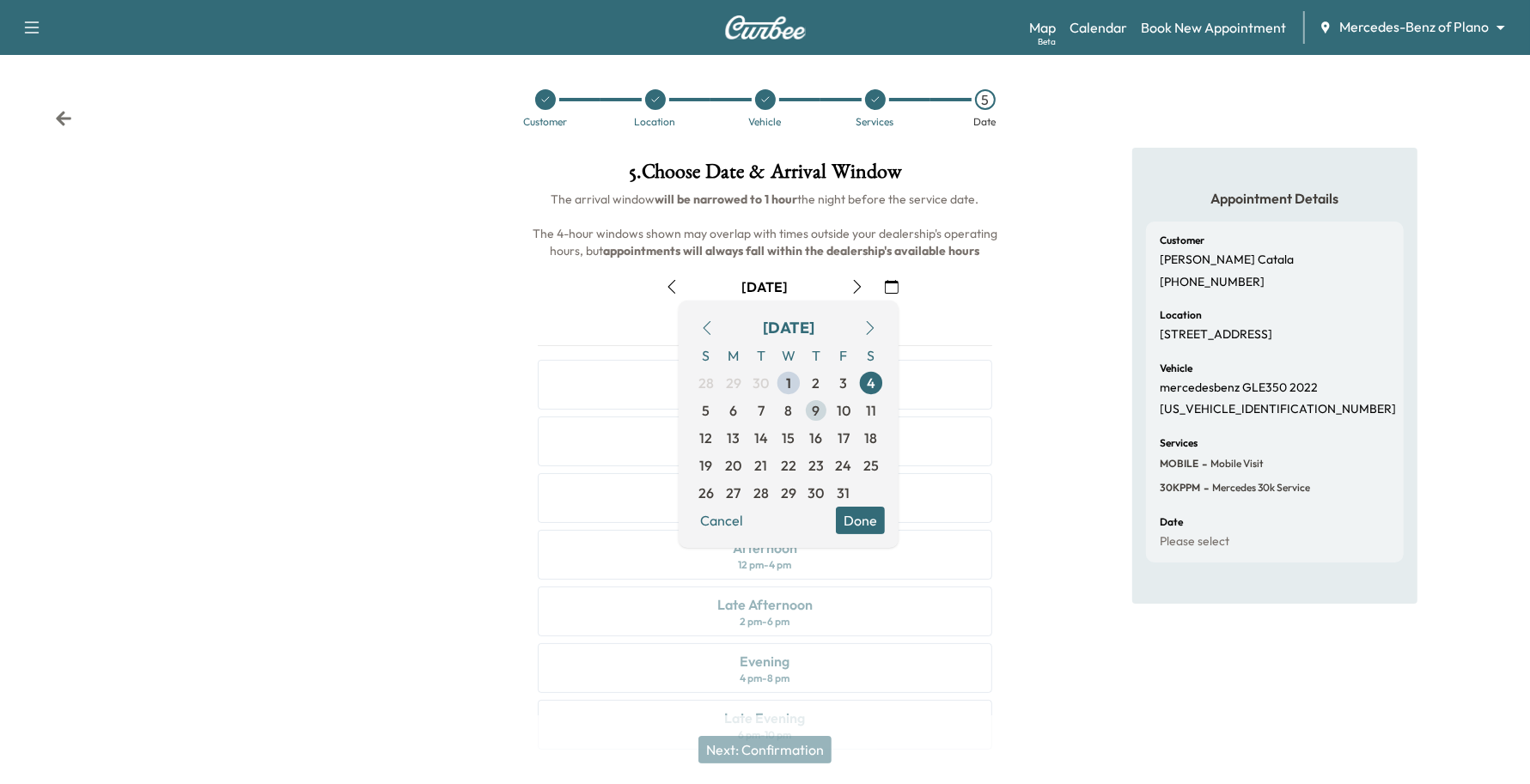
click at [805, 410] on span "9" at bounding box center [816, 411] width 28 height 28
drag, startPoint x: 857, startPoint y: 512, endPoint x: 855, endPoint y: 496, distance: 16.1
click at [857, 513] on button "Done" at bounding box center [860, 521] width 49 height 28
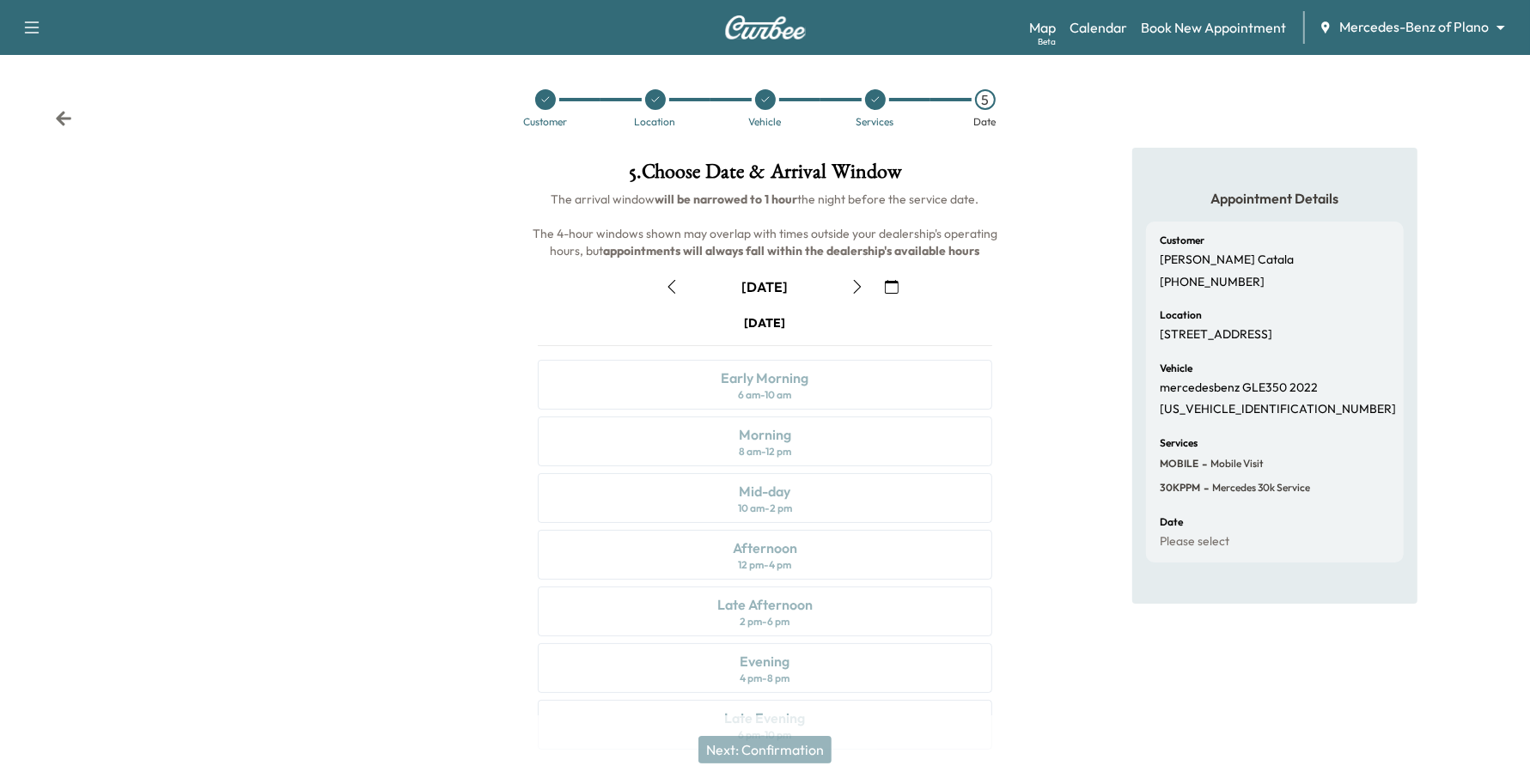
click at [688, 294] on div "[DATE]" at bounding box center [764, 287] width 215 height 28
click at [680, 289] on button "button" at bounding box center [671, 287] width 29 height 28
click at [855, 288] on icon "button" at bounding box center [858, 287] width 14 height 14
click at [885, 284] on icon "button" at bounding box center [891, 287] width 14 height 14
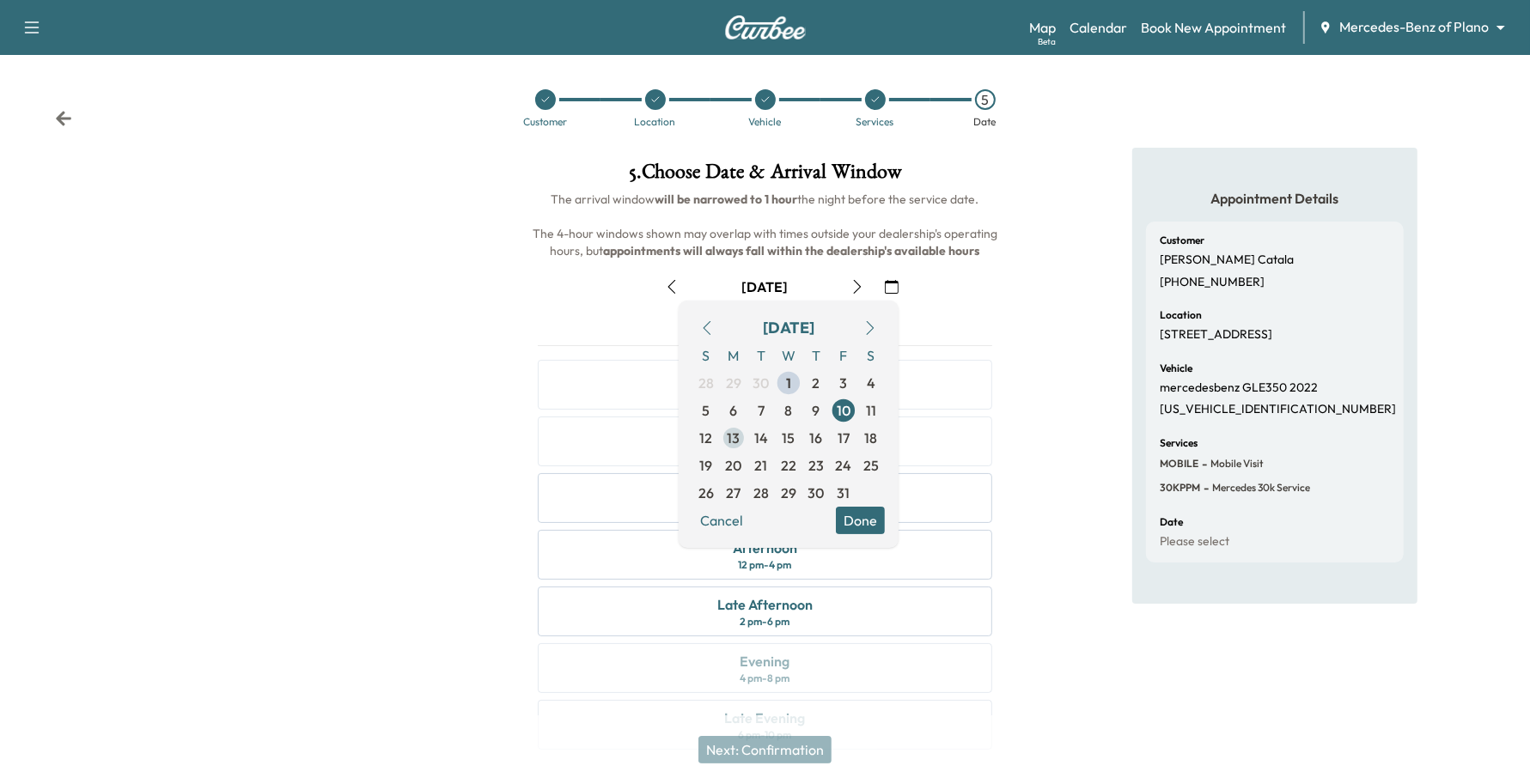
click at [740, 440] on span "13" at bounding box center [734, 438] width 13 height 21
click at [859, 516] on button "Done" at bounding box center [860, 521] width 49 height 28
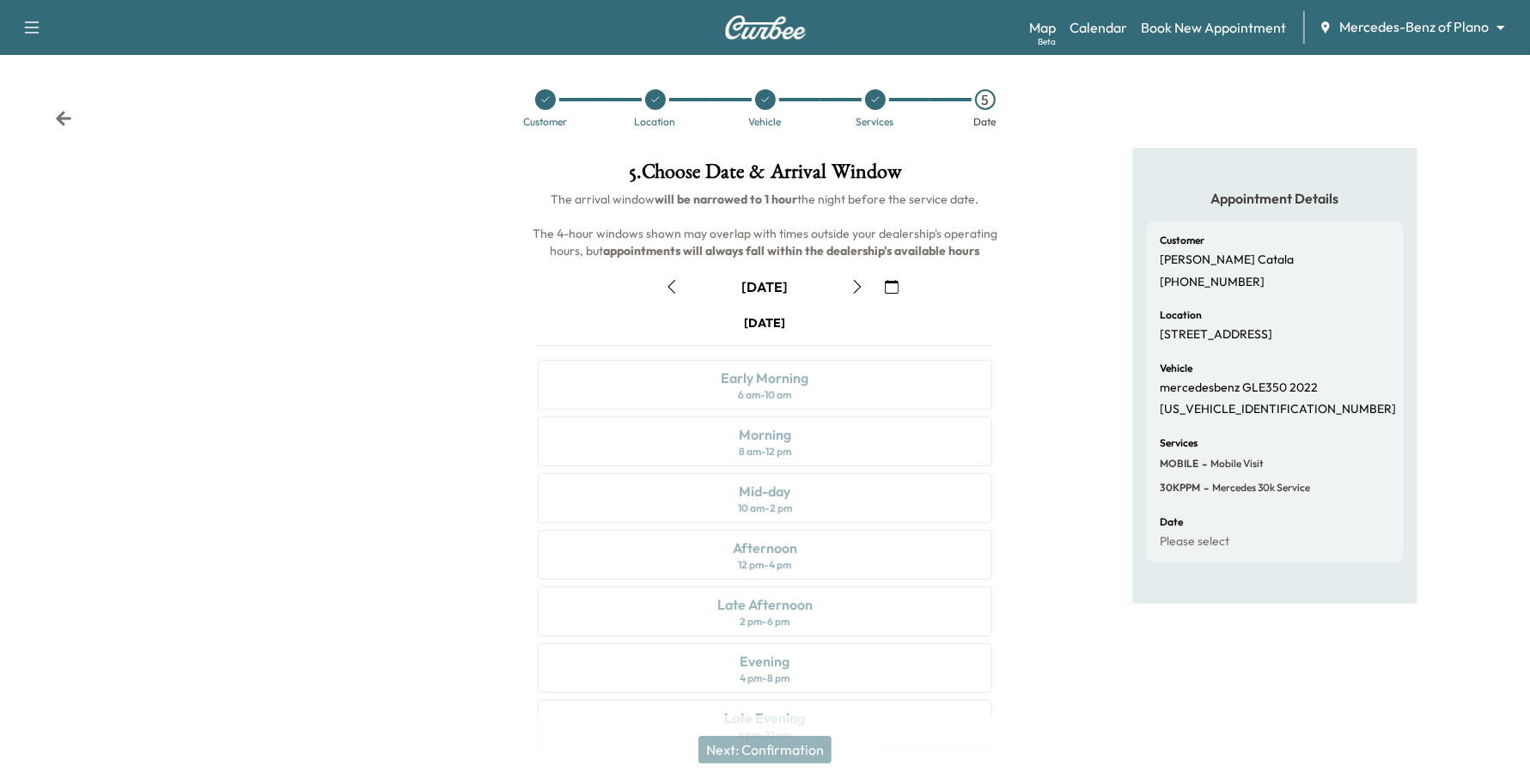
click at [855, 285] on icon "button" at bounding box center [858, 287] width 14 height 14
click at [886, 279] on button "button" at bounding box center [891, 287] width 29 height 28
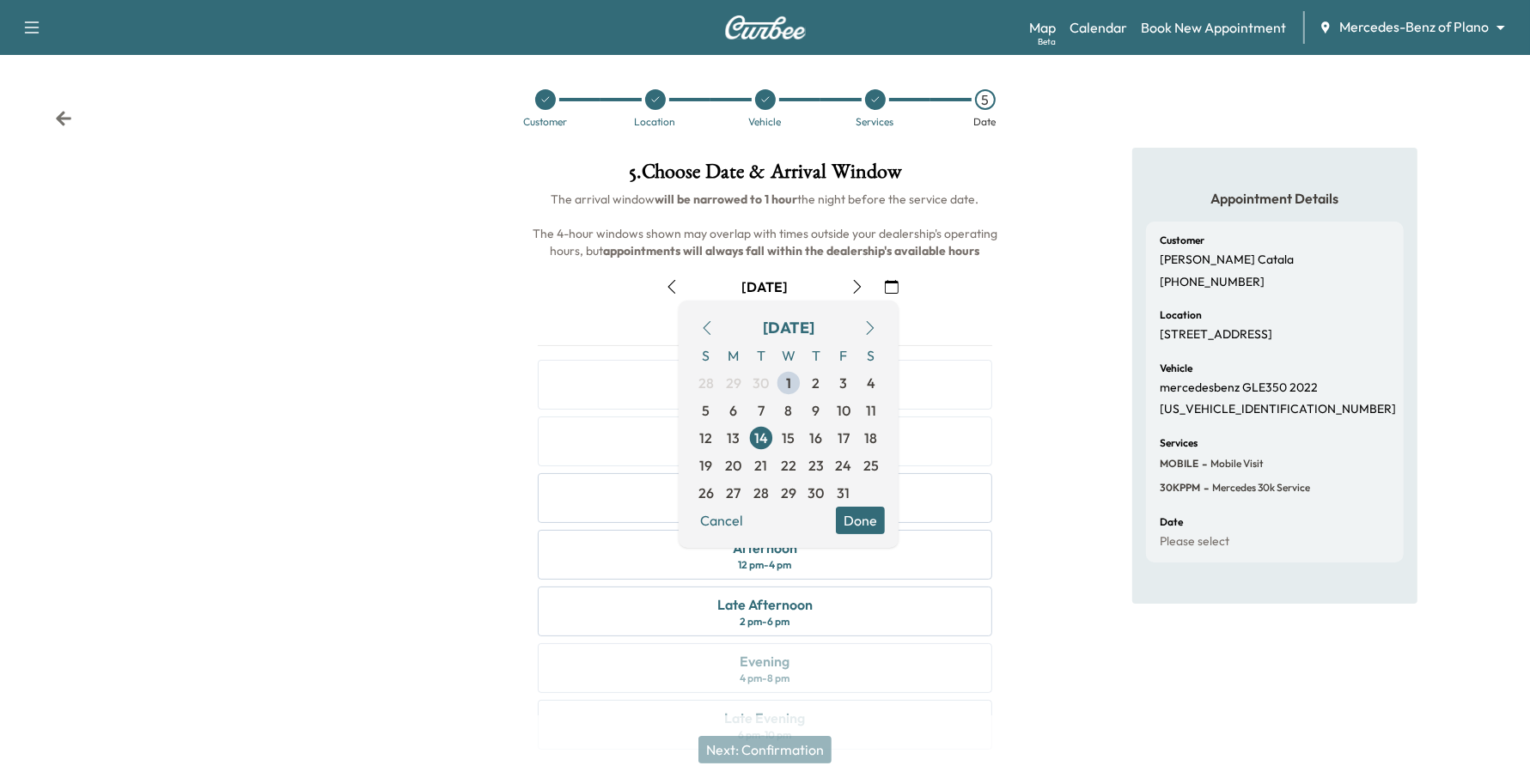
click at [858, 515] on button "Done" at bounding box center [860, 521] width 49 height 28
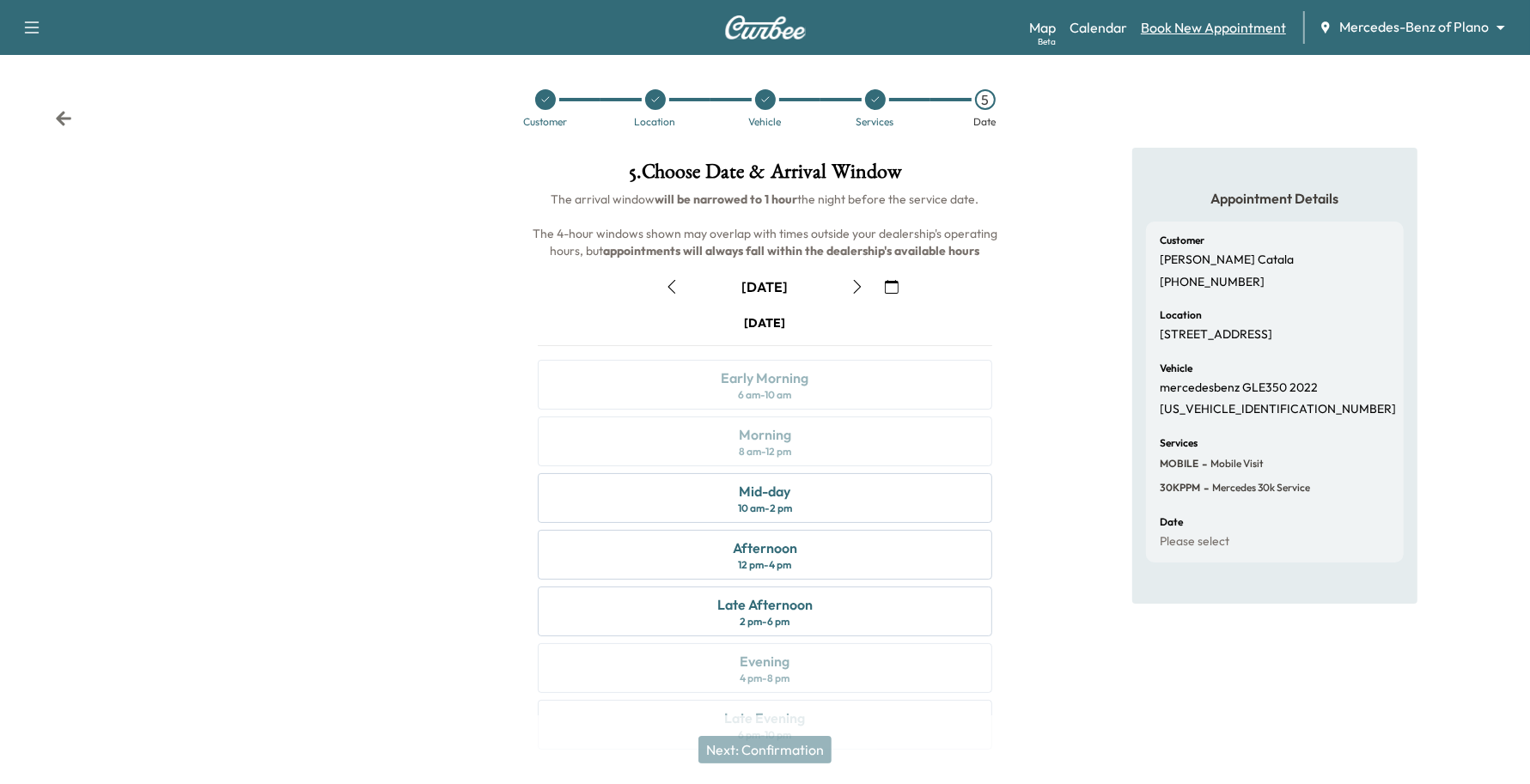
click at [1252, 19] on link "Book New Appointment" at bounding box center [1214, 28] width 146 height 21
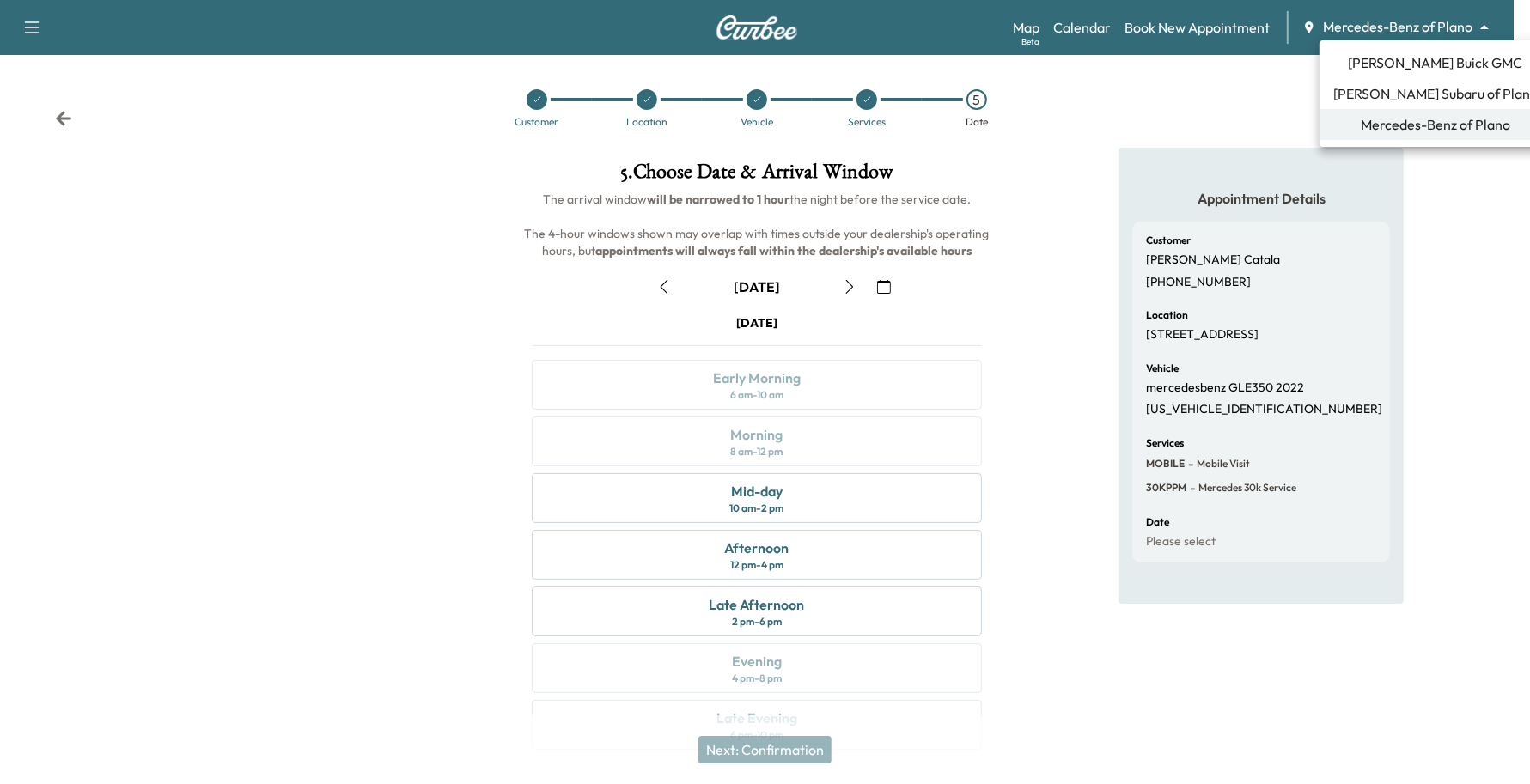
click at [1391, 20] on body "Support Log Out Map Beta Calendar Book New Appointment Mercedes-Benz of Plano *…" at bounding box center [765, 392] width 1530 height 784
click at [1377, 130] on span "Mercedes-Benz of Plano" at bounding box center [1436, 125] width 150 height 21
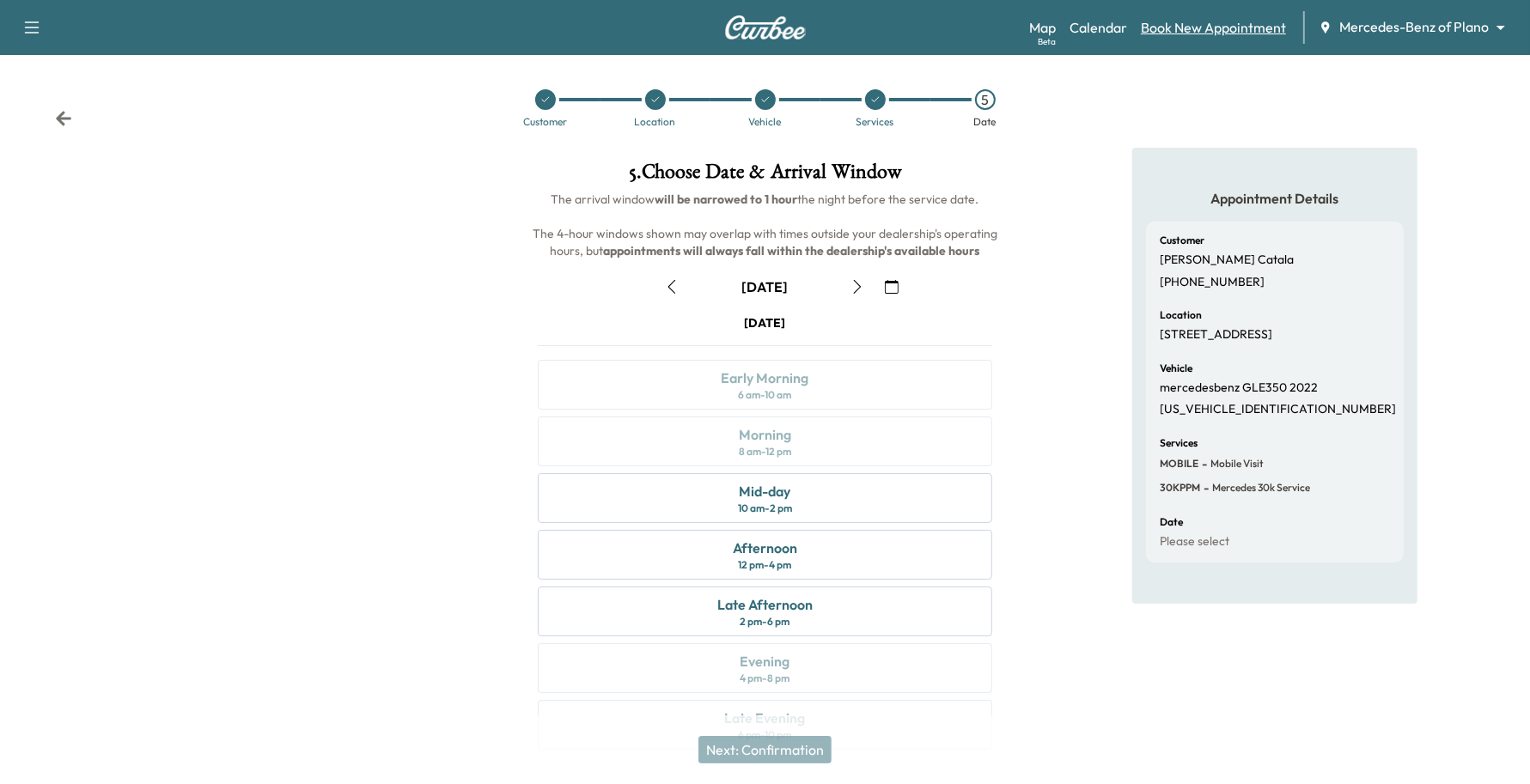
click at [1209, 23] on link "Book New Appointment" at bounding box center [1214, 28] width 146 height 21
click at [1209, 28] on link "Book New Appointment" at bounding box center [1214, 28] width 146 height 21
click at [1411, 32] on body "Support Log Out Map Beta Calendar Book New Appointment Mercedes-Benz of Plano *…" at bounding box center [765, 392] width 1530 height 784
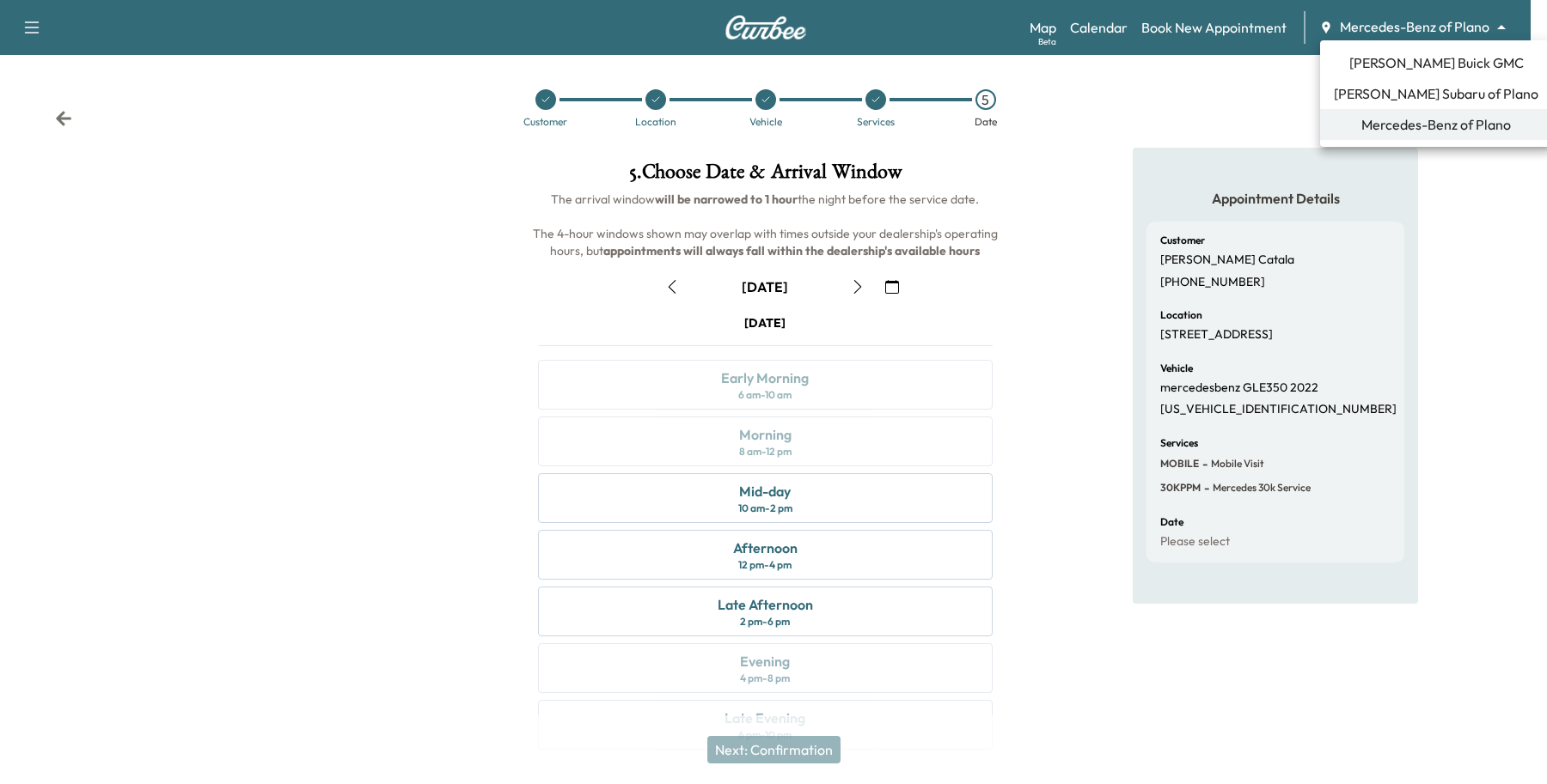
click at [1354, 87] on span "[PERSON_NAME] Subaru of Plano" at bounding box center [1436, 94] width 205 height 21
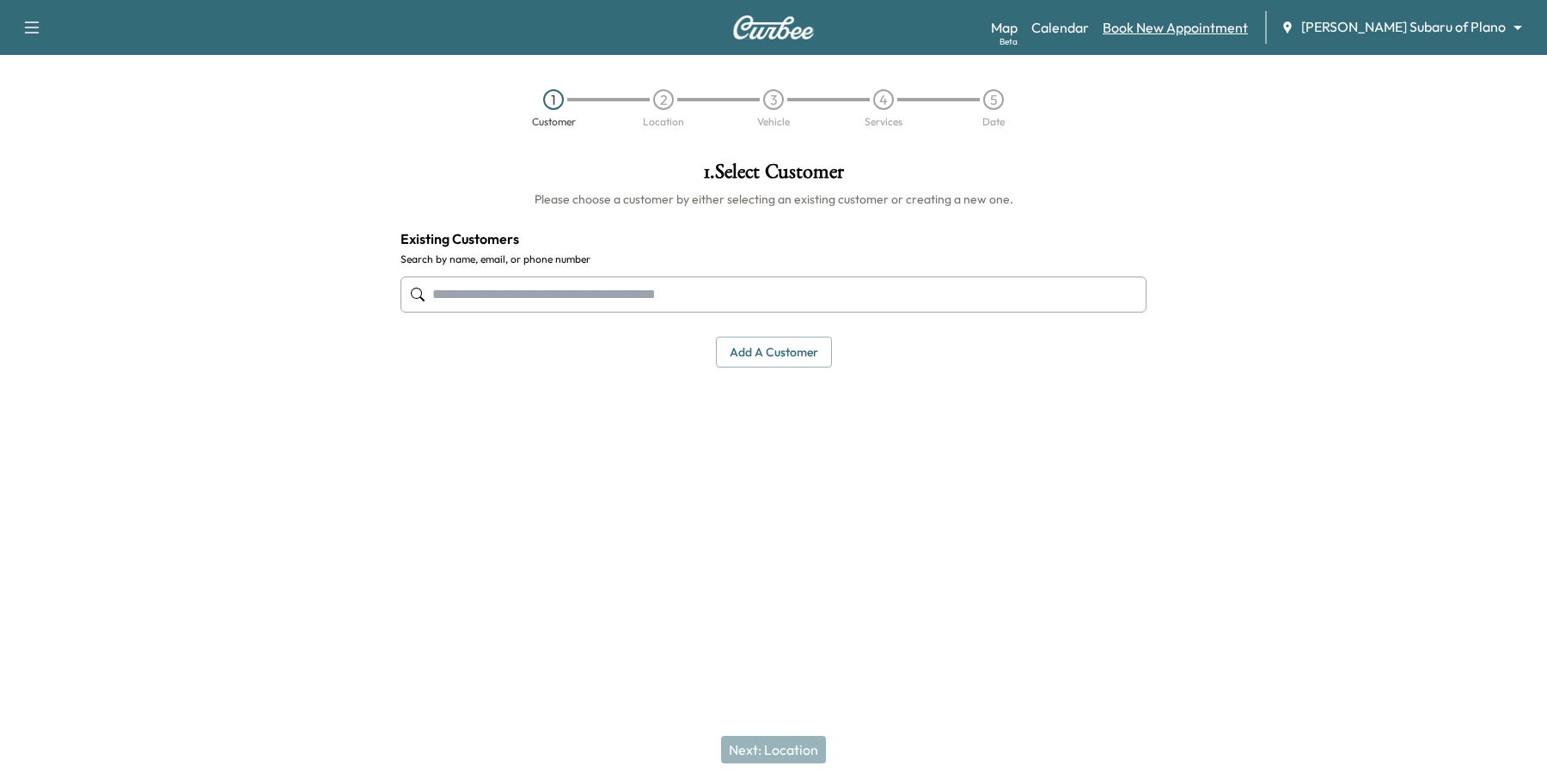
click at [1248, 29] on link "Book New Appointment" at bounding box center [1175, 28] width 146 height 21
click at [488, 298] on input "text" at bounding box center [773, 295] width 746 height 36
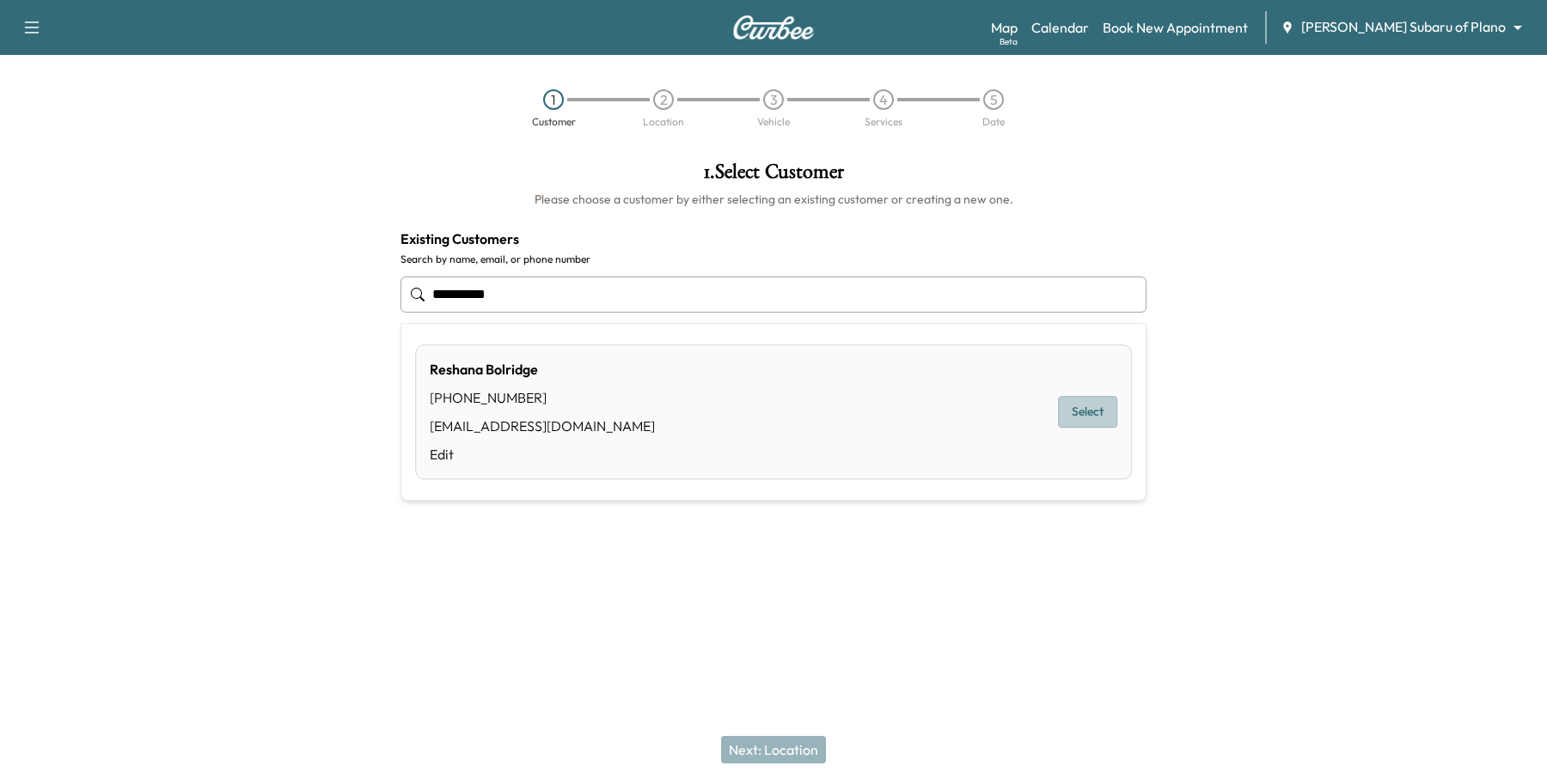
click at [1097, 400] on button "Select" at bounding box center [1088, 412] width 59 height 32
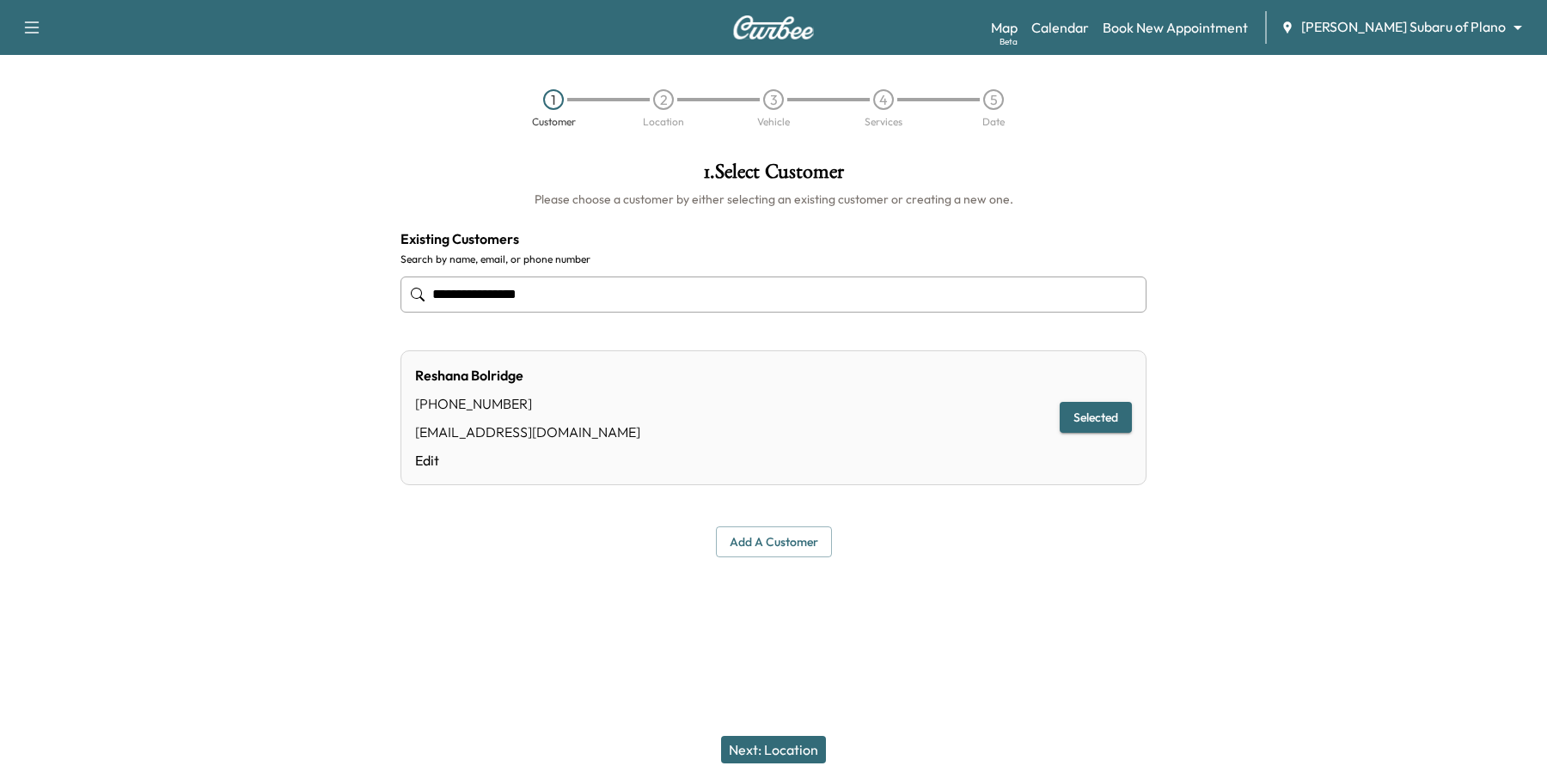
type input "**********"
click at [1097, 406] on button "Selected" at bounding box center [1095, 418] width 72 height 32
click at [791, 745] on button "Next: Location" at bounding box center [773, 750] width 105 height 28
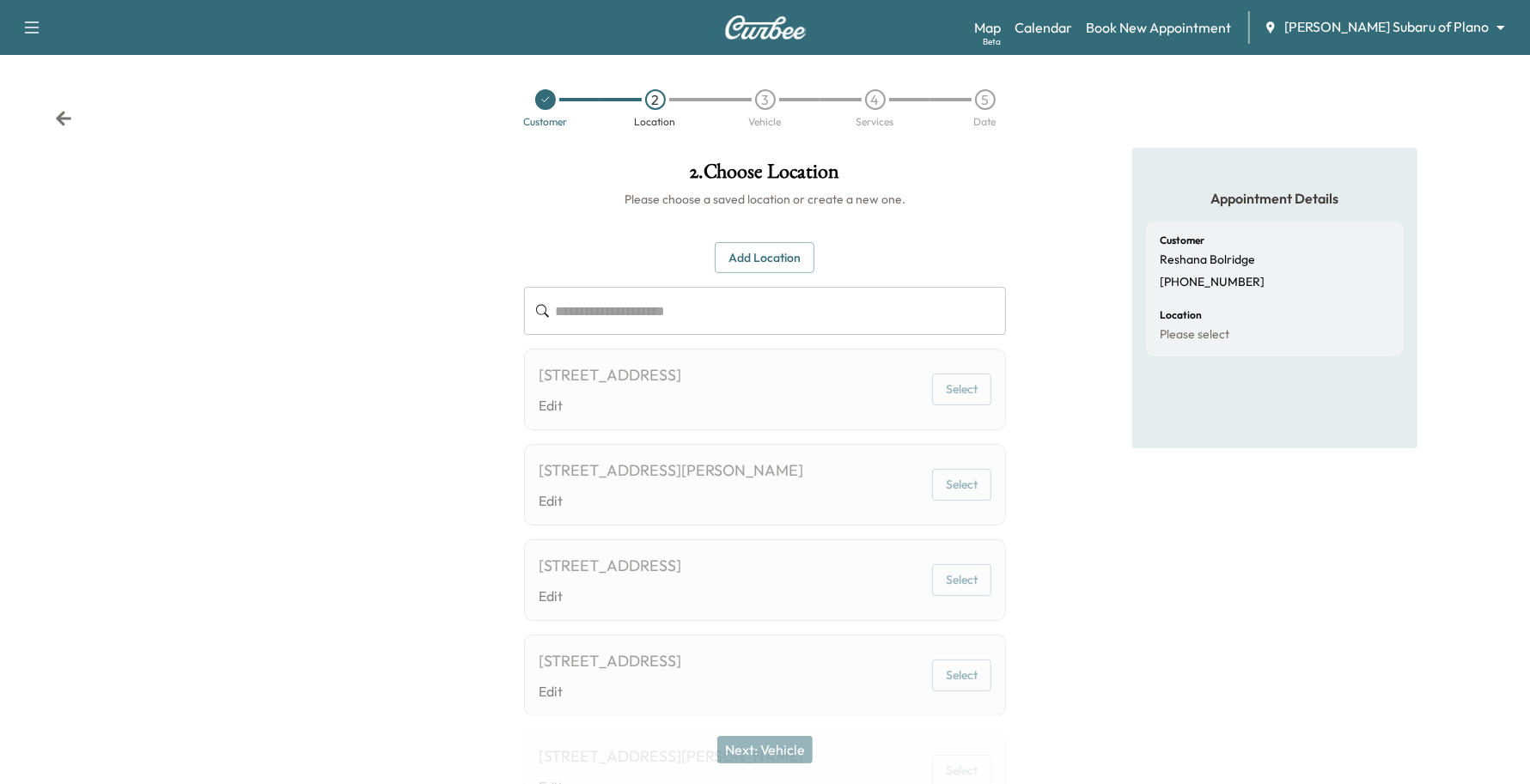
click at [783, 252] on button "Add Location" at bounding box center [764, 258] width 100 height 32
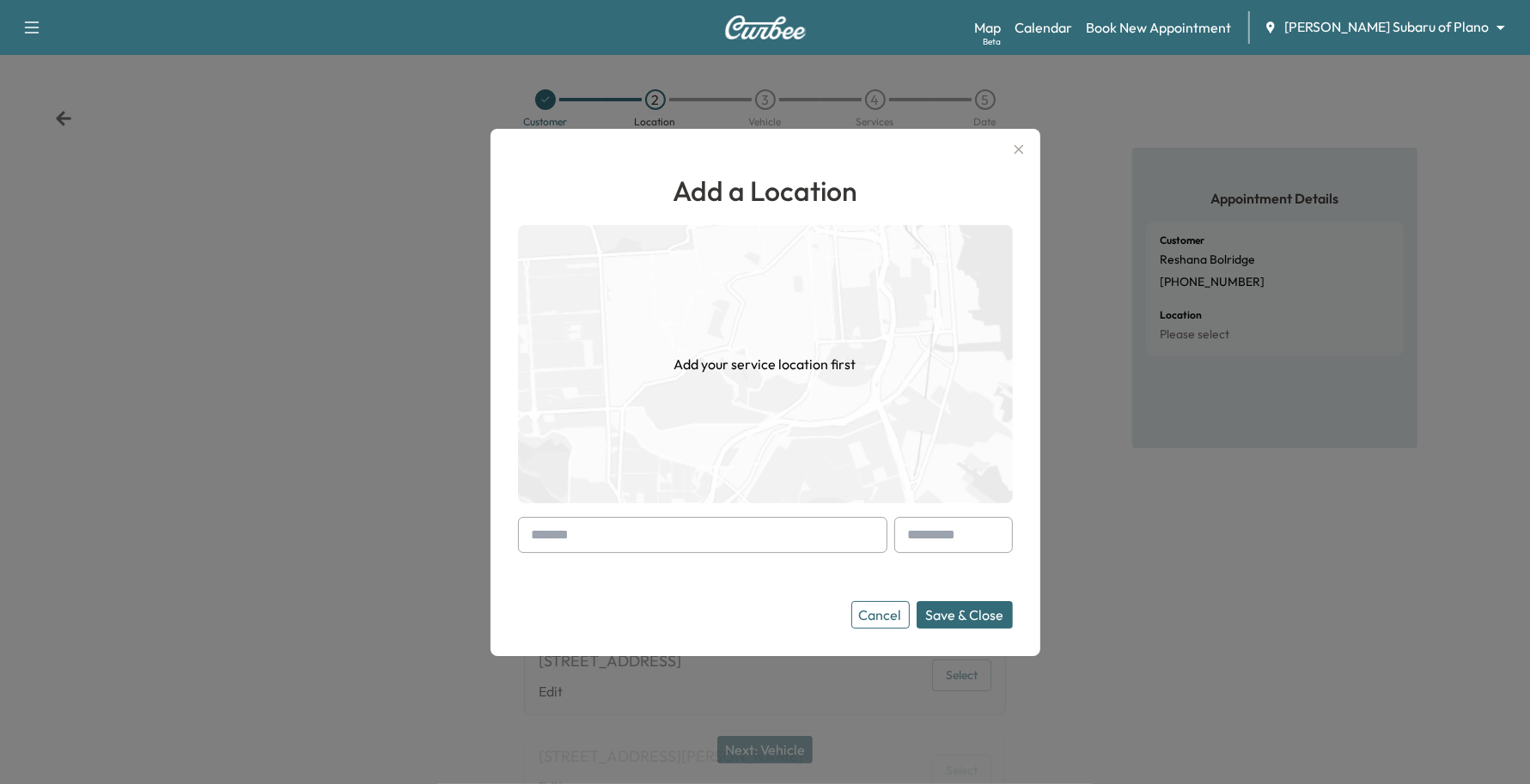
click at [586, 535] on input "text" at bounding box center [703, 535] width 369 height 36
click at [908, 619] on button "Cancel" at bounding box center [880, 615] width 58 height 28
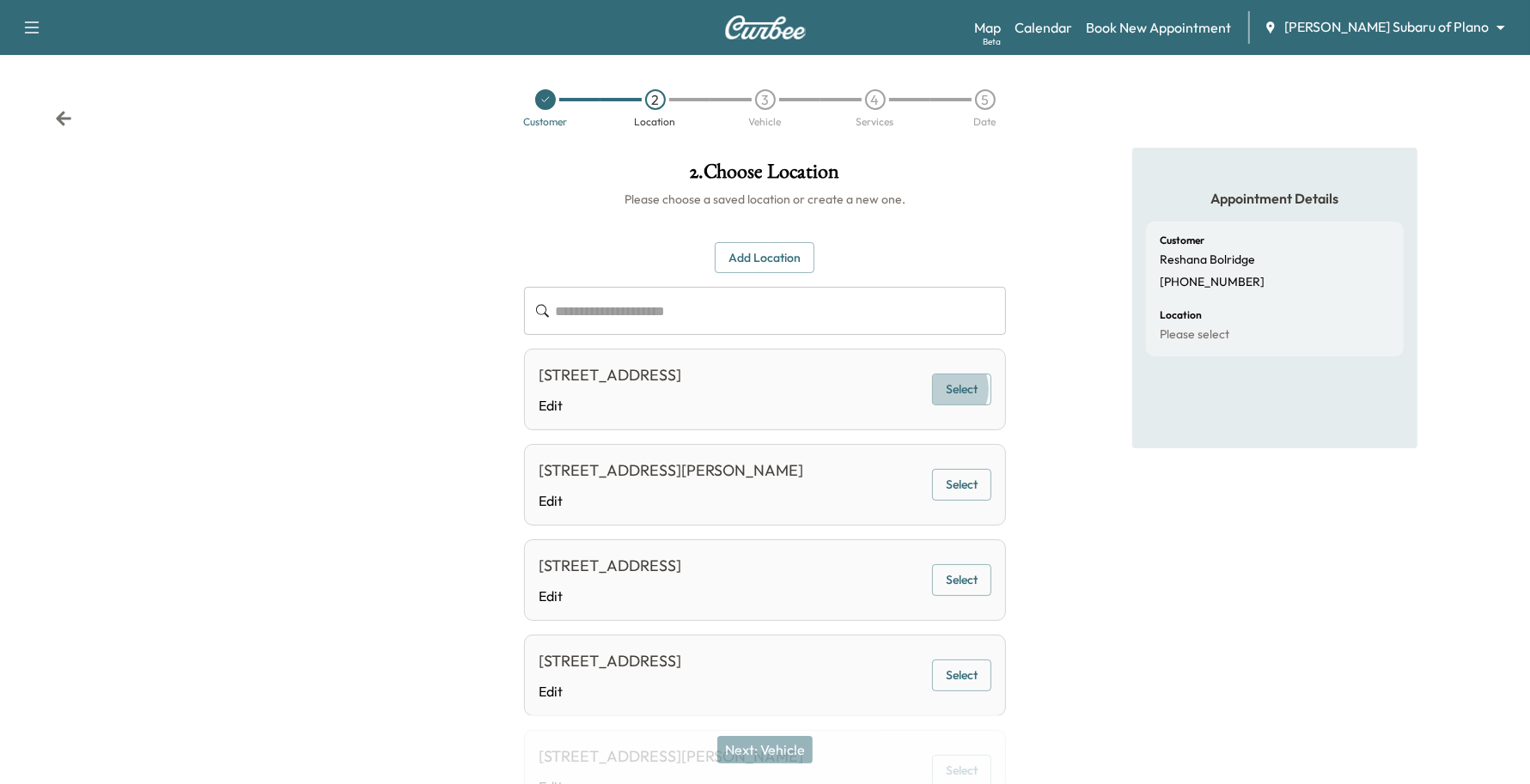
click at [947, 402] on button "Select" at bounding box center [962, 389] width 59 height 32
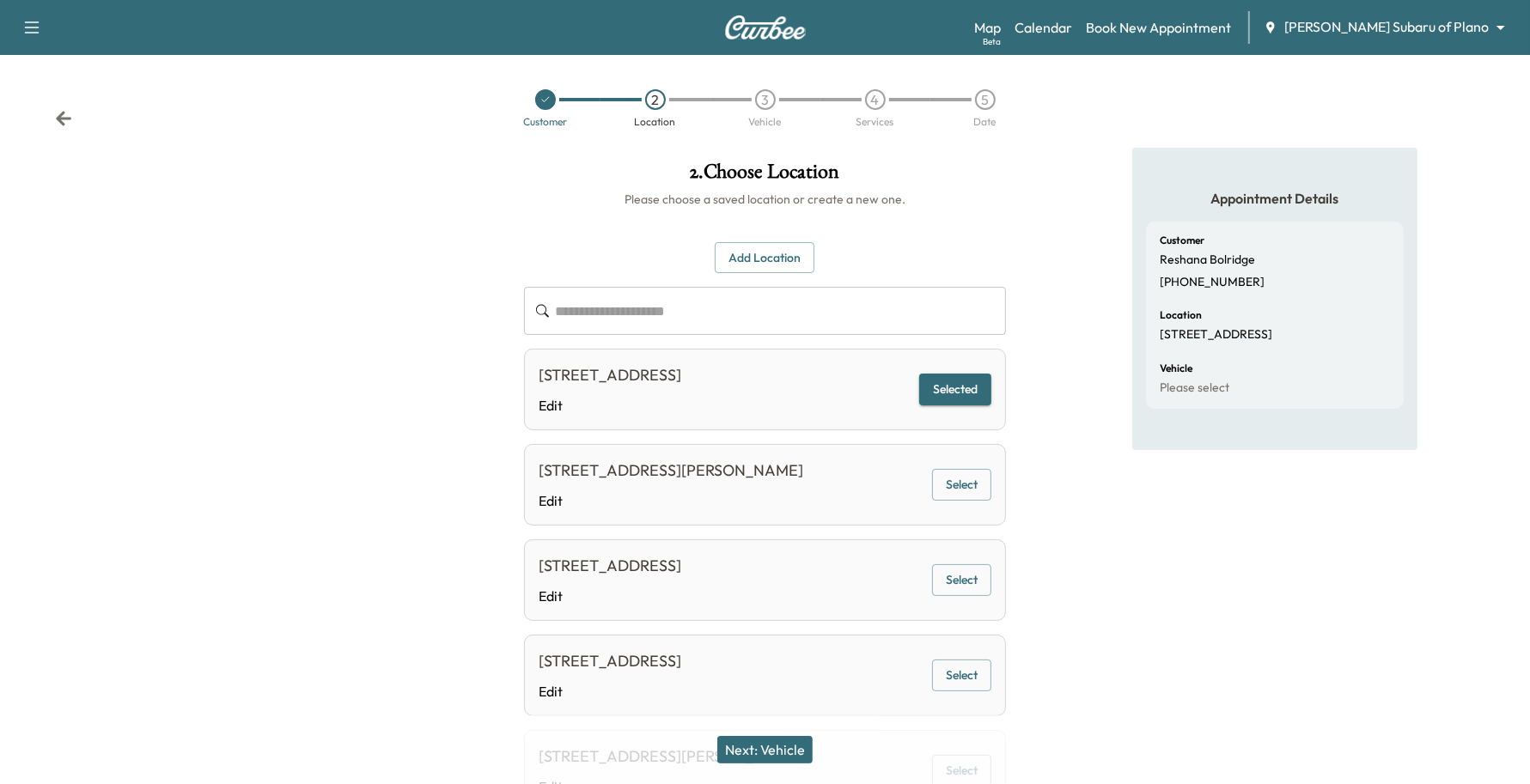
click at [773, 745] on button "Next: Vehicle" at bounding box center [765, 750] width 95 height 28
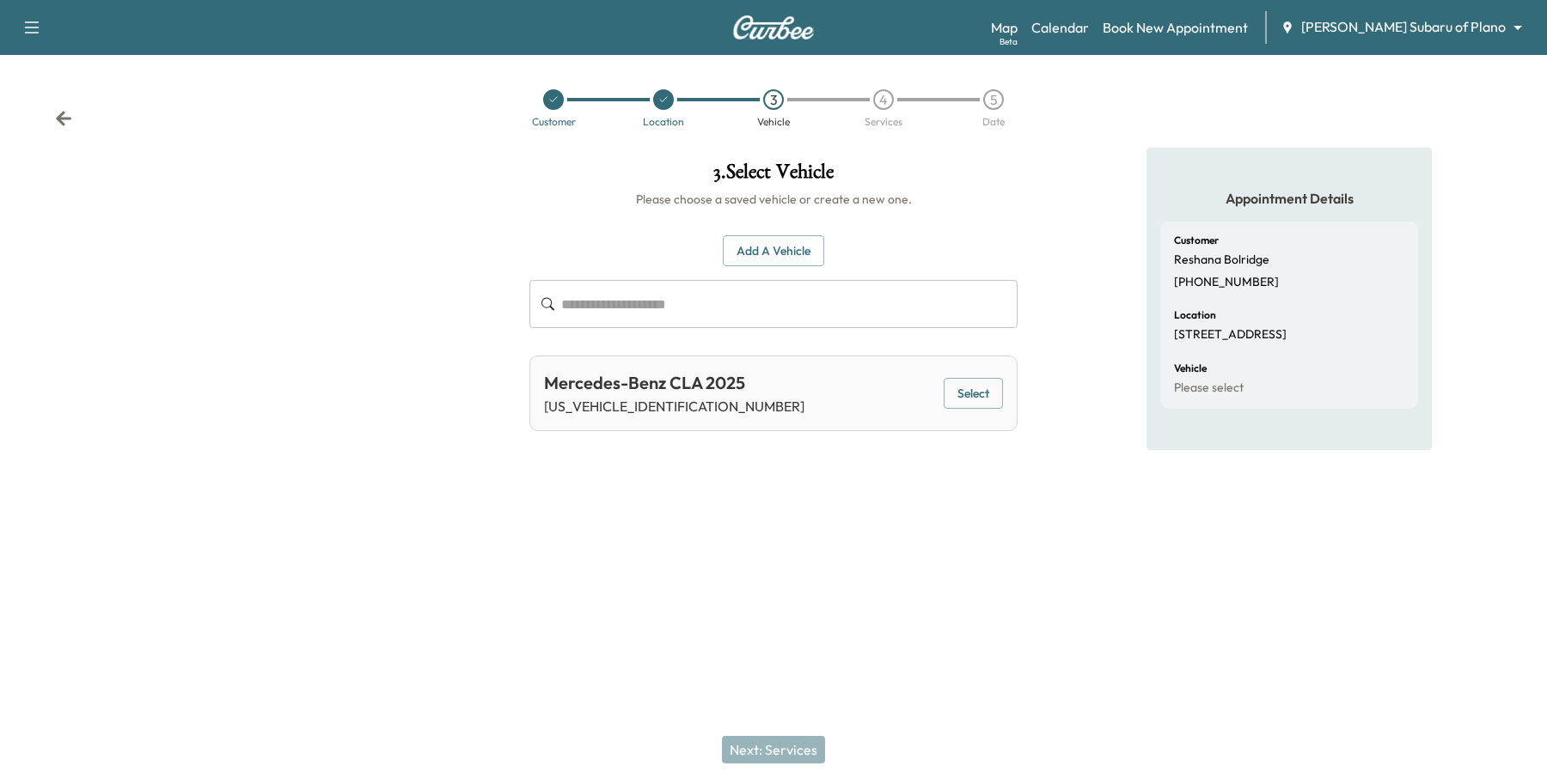
click at [975, 387] on button "Select" at bounding box center [973, 393] width 59 height 32
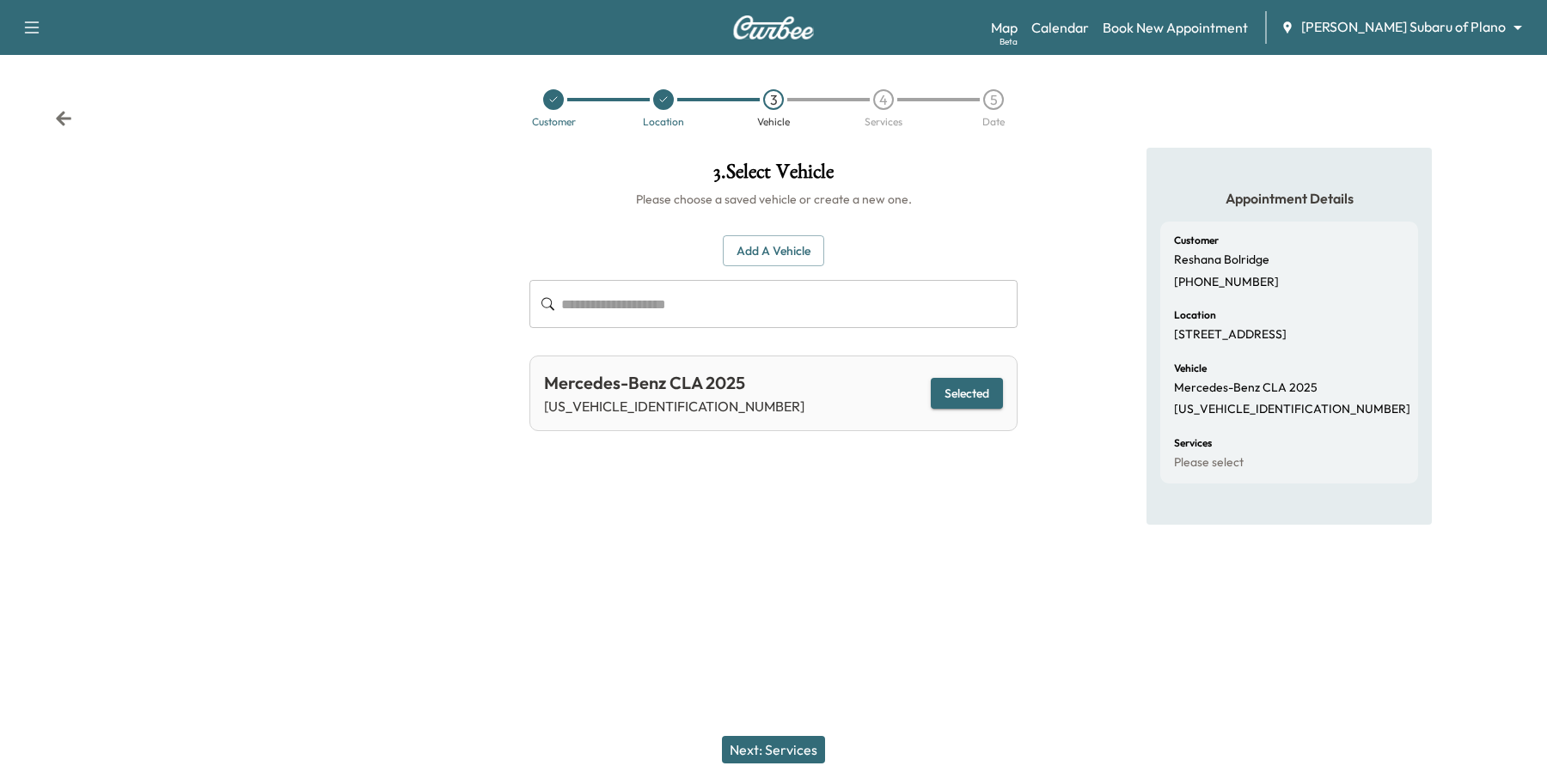
click at [783, 757] on button "Next: Services" at bounding box center [773, 750] width 103 height 28
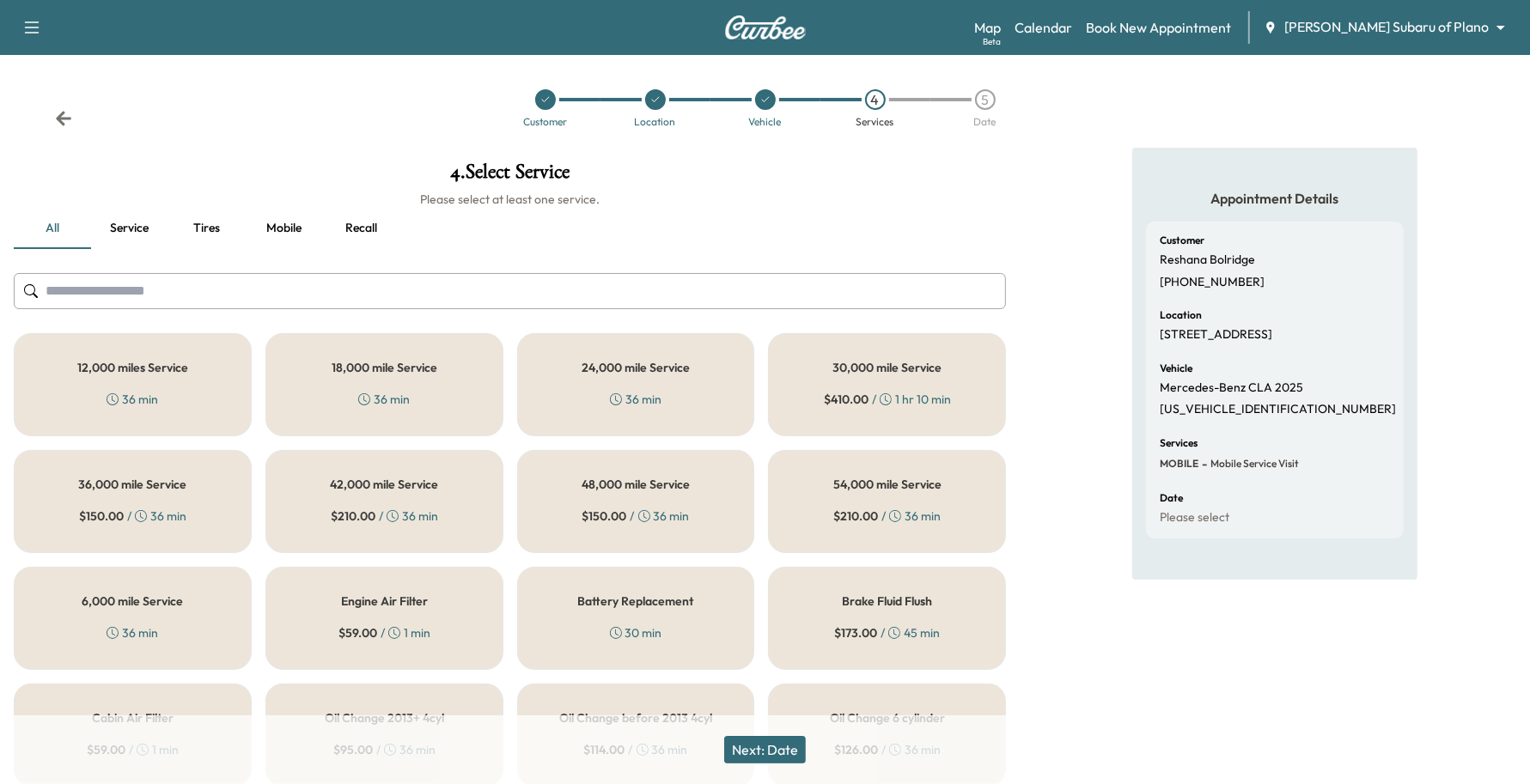
click at [146, 384] on div "12,000 miles Service 36 min" at bounding box center [133, 385] width 238 height 103
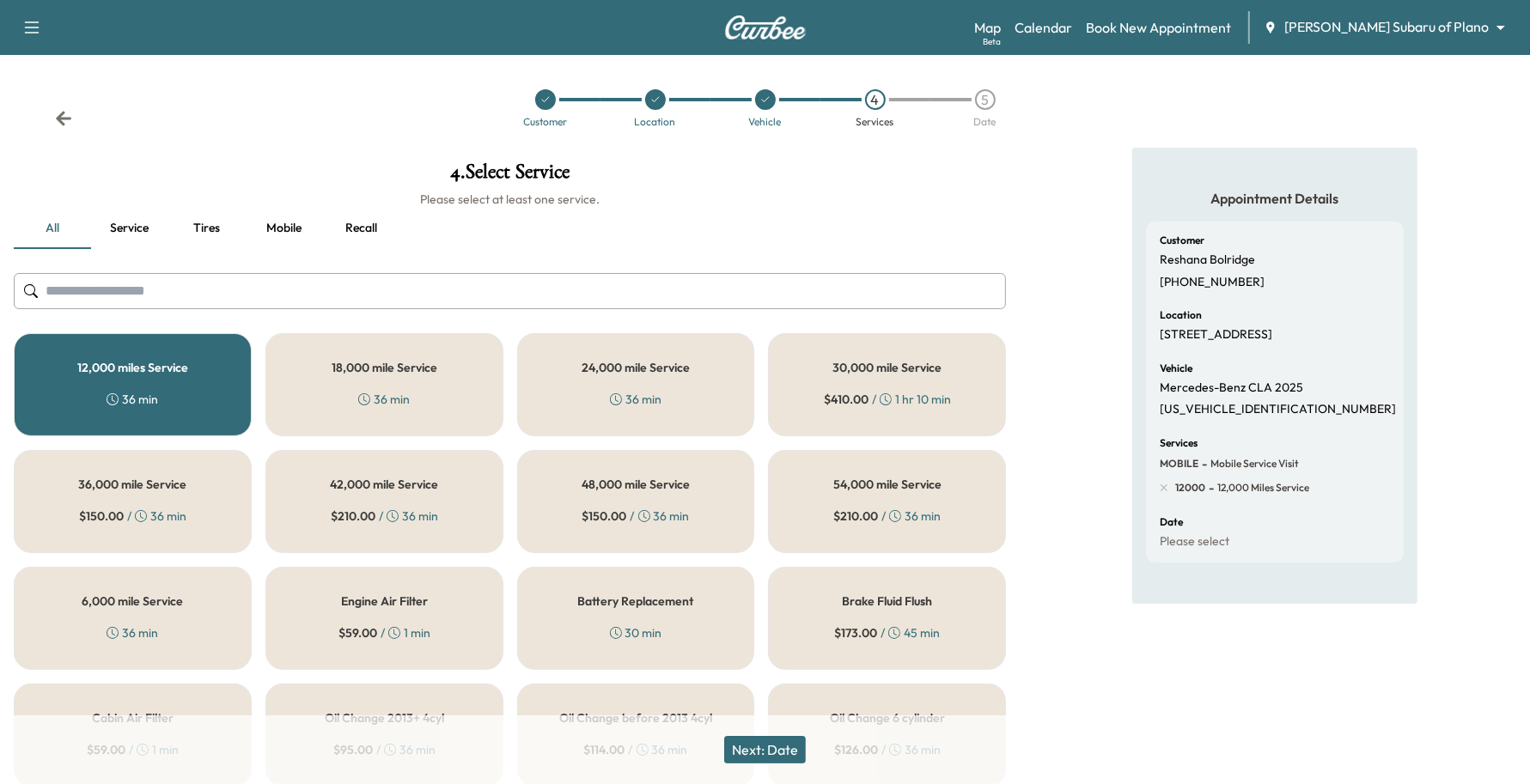
click at [173, 632] on div "6,000 mile Service 36 min" at bounding box center [133, 618] width 238 height 103
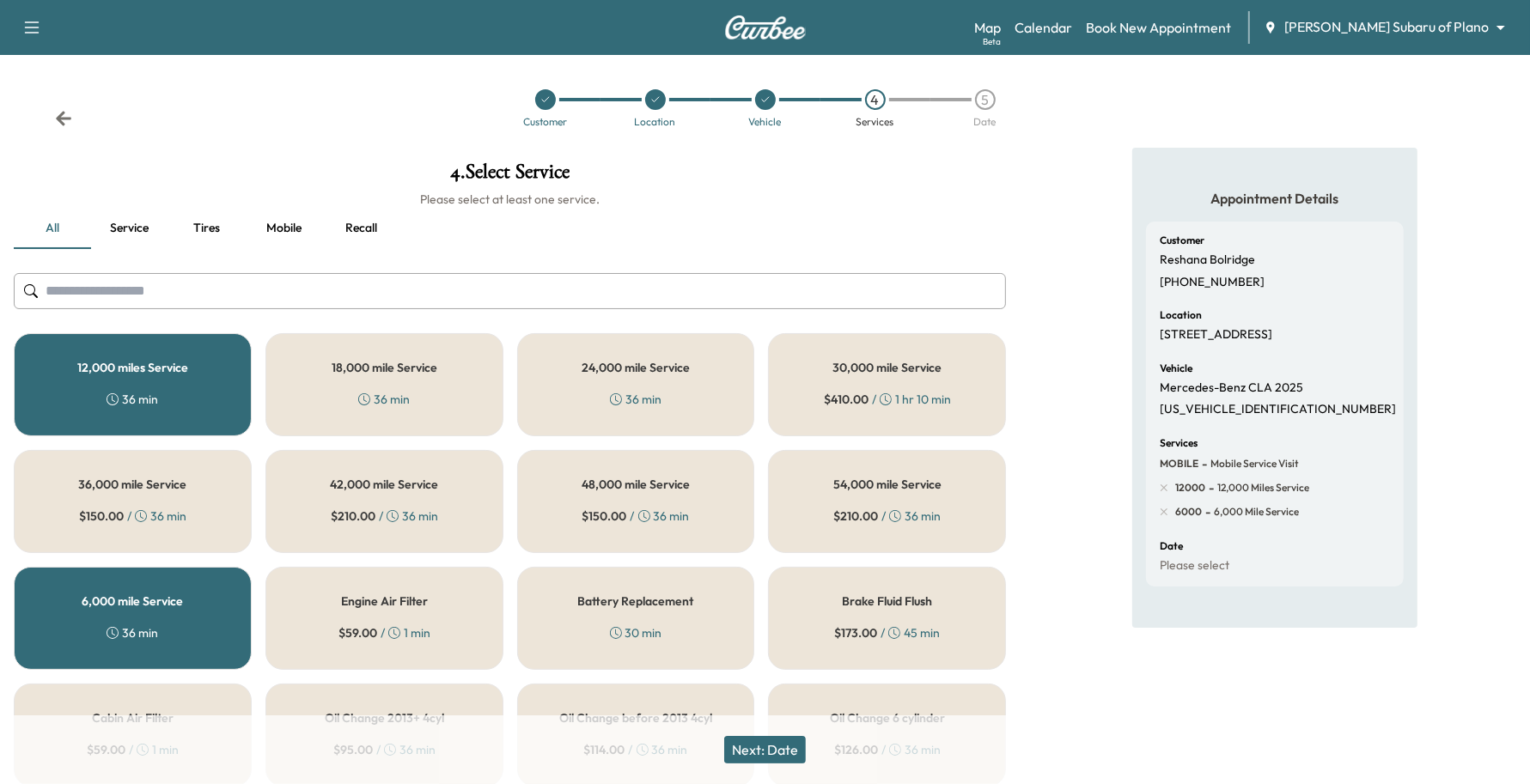
click at [172, 628] on div "6,000 mile Service 36 min" at bounding box center [133, 618] width 238 height 103
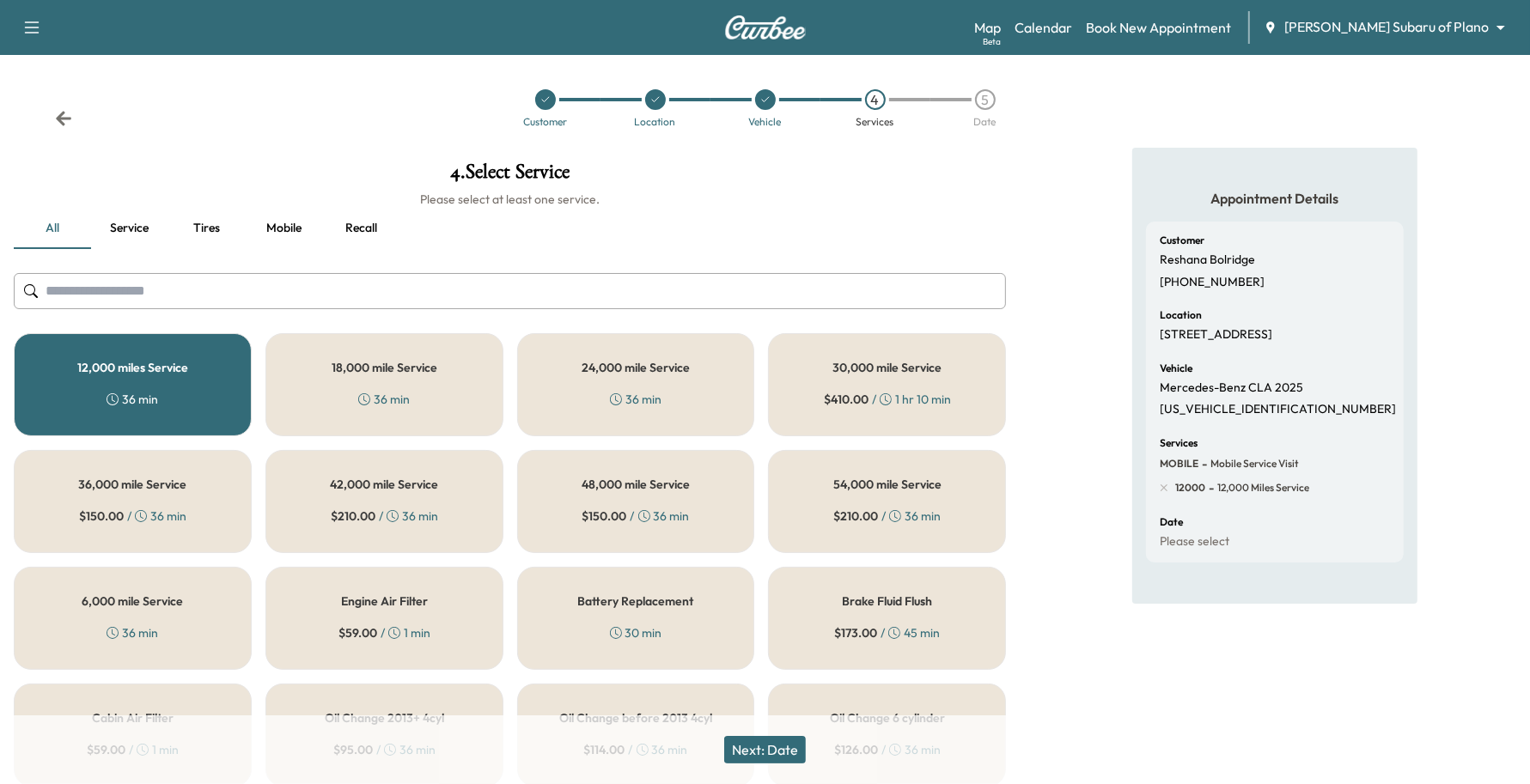
click at [159, 373] on h5 "12,000 miles Service" at bounding box center [133, 367] width 111 height 12
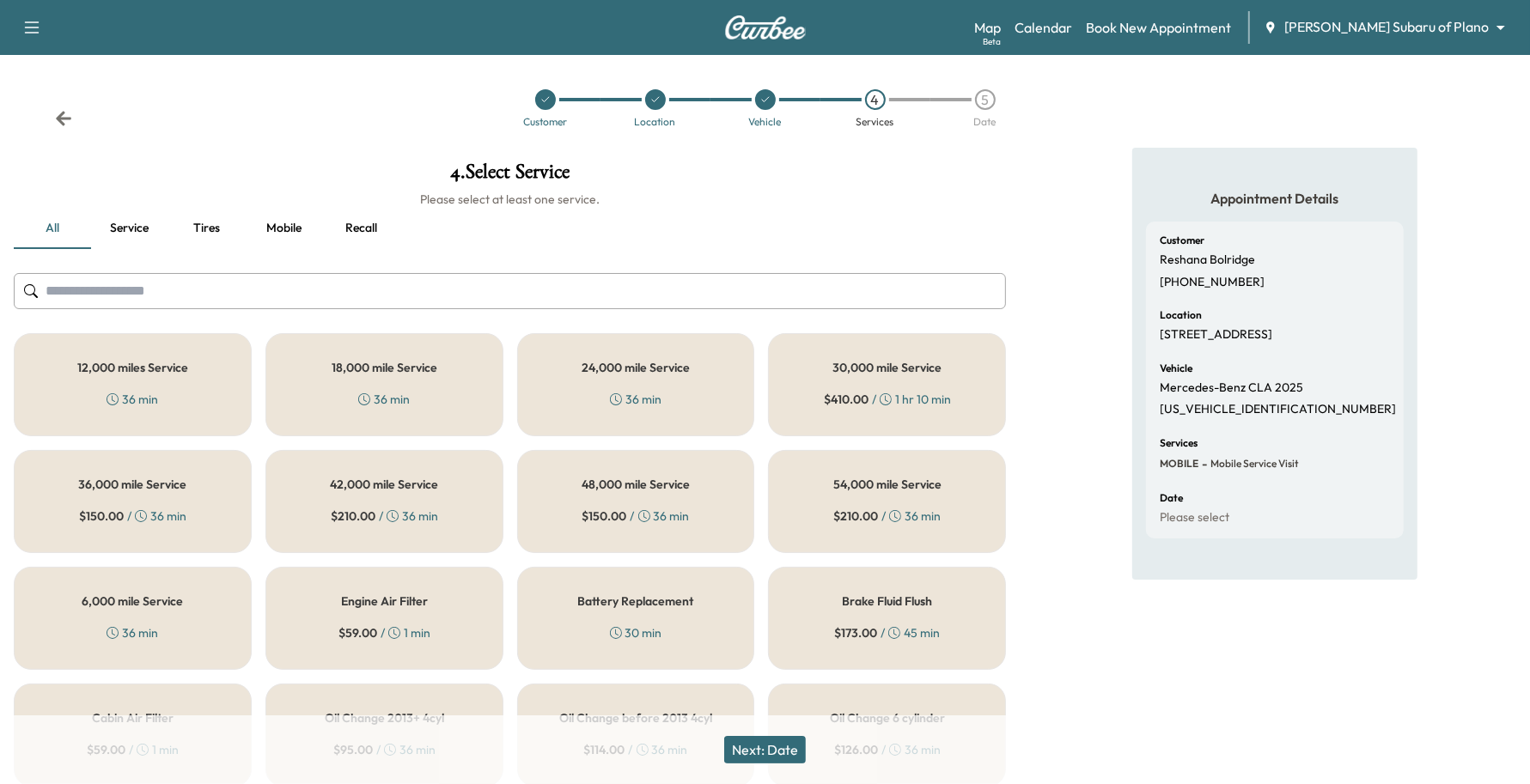
click at [78, 412] on div "12,000 miles Service 36 min" at bounding box center [133, 385] width 238 height 103
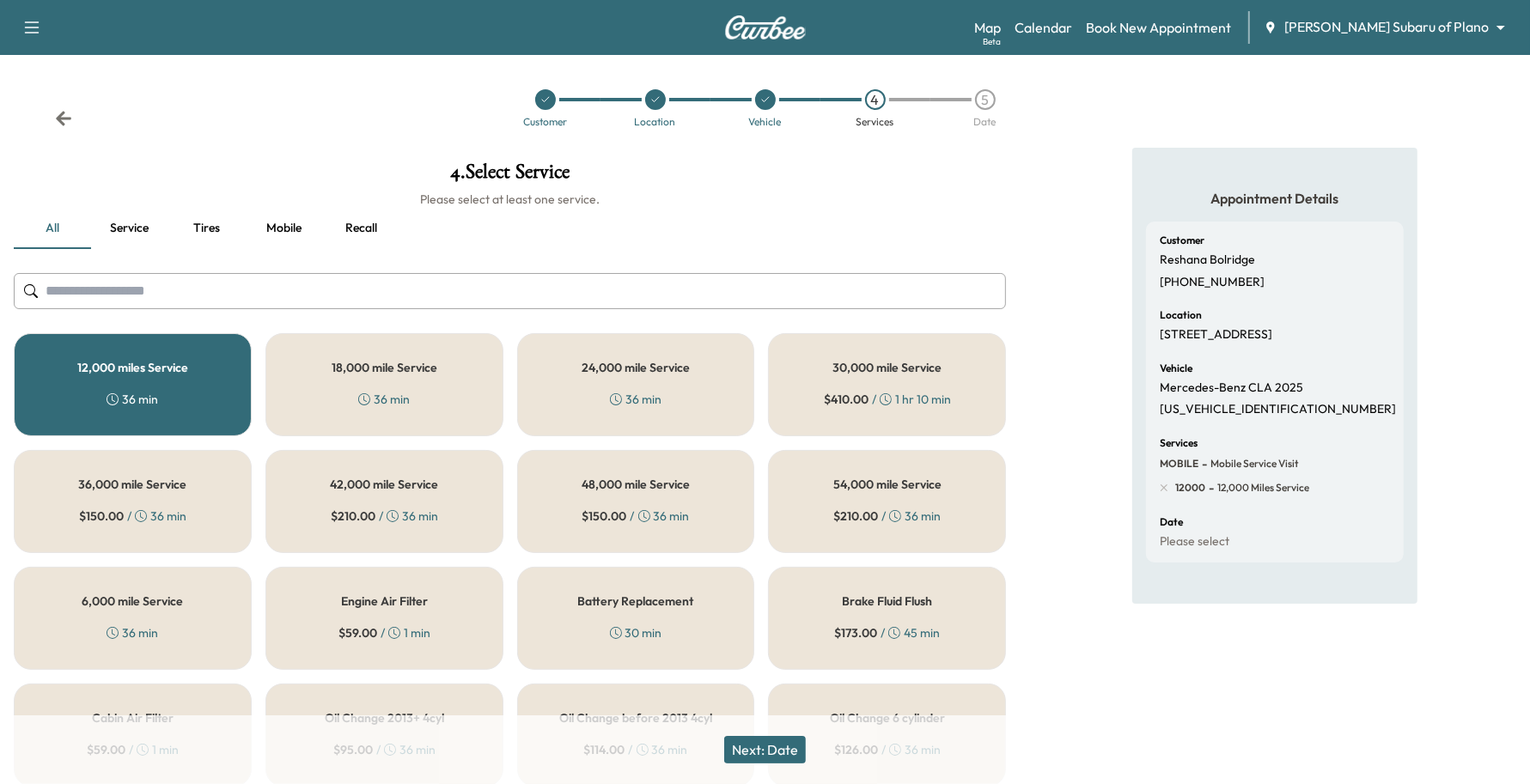
click at [83, 586] on div "6,000 mile Service 36 min" at bounding box center [133, 618] width 238 height 103
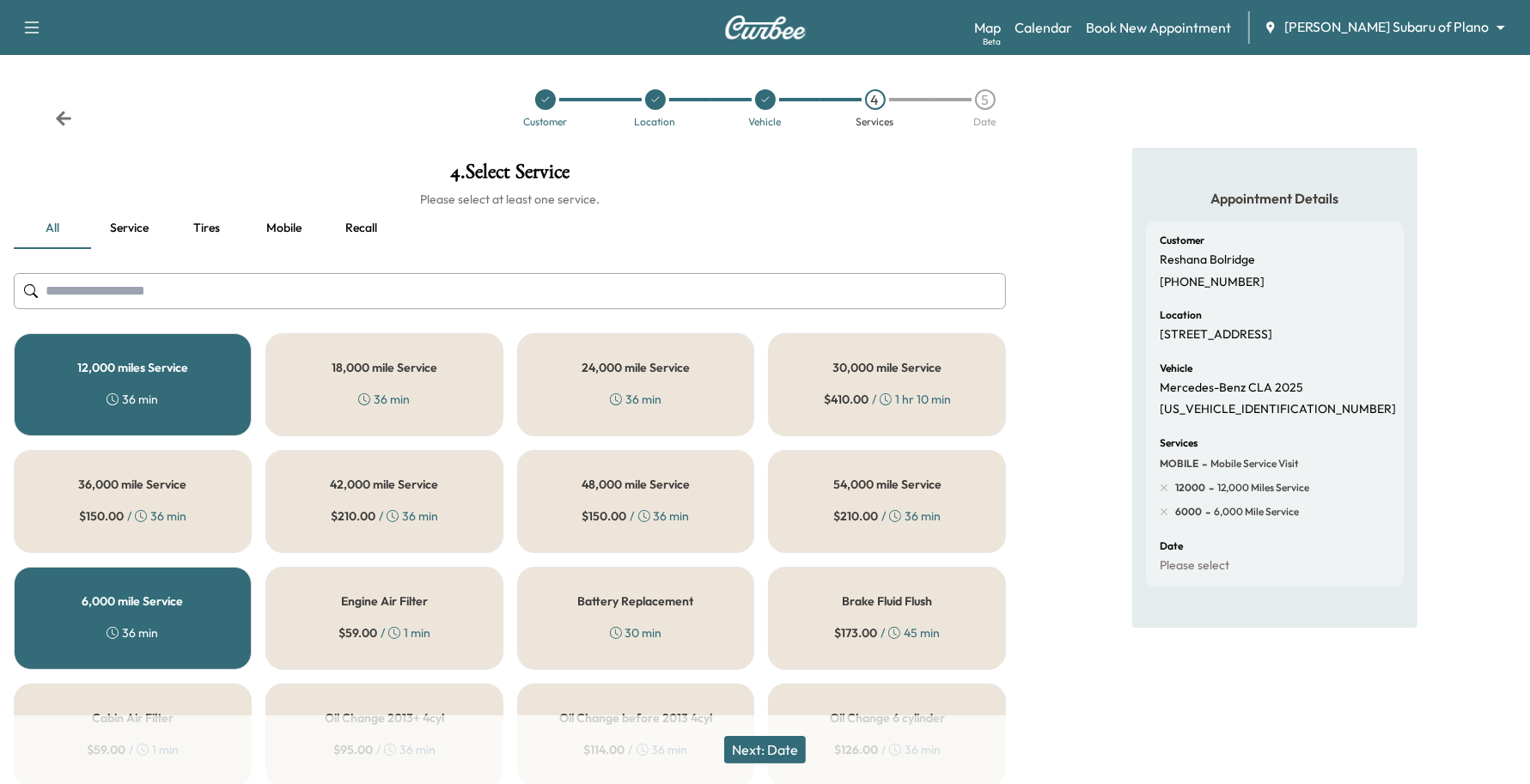
drag, startPoint x: 164, startPoint y: 353, endPoint x: 193, endPoint y: 439, distance: 90.8
click at [152, 376] on div "12,000 miles Service 36 min" at bounding box center [133, 385] width 238 height 103
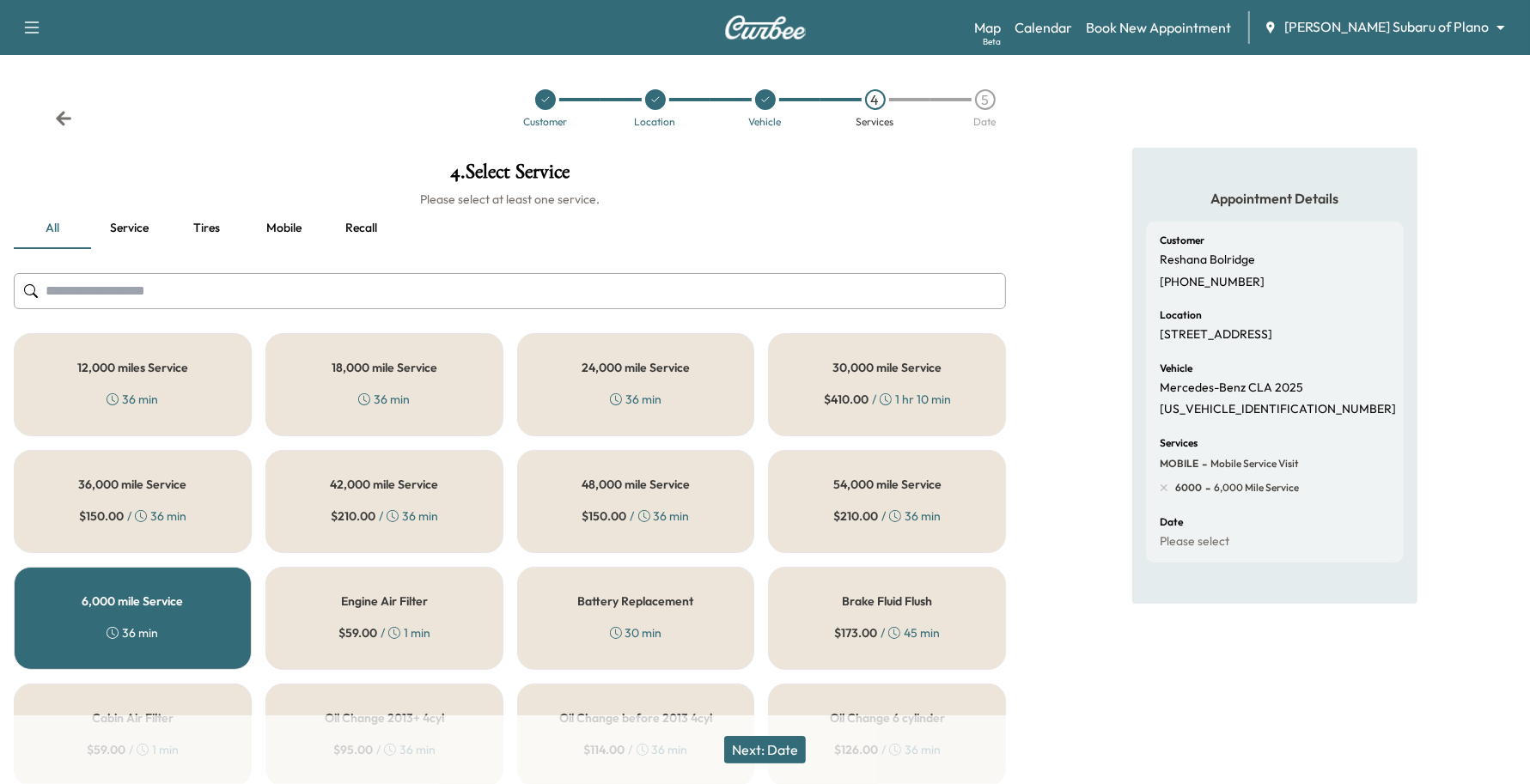
click at [801, 753] on button "Next: Date" at bounding box center [765, 750] width 81 height 28
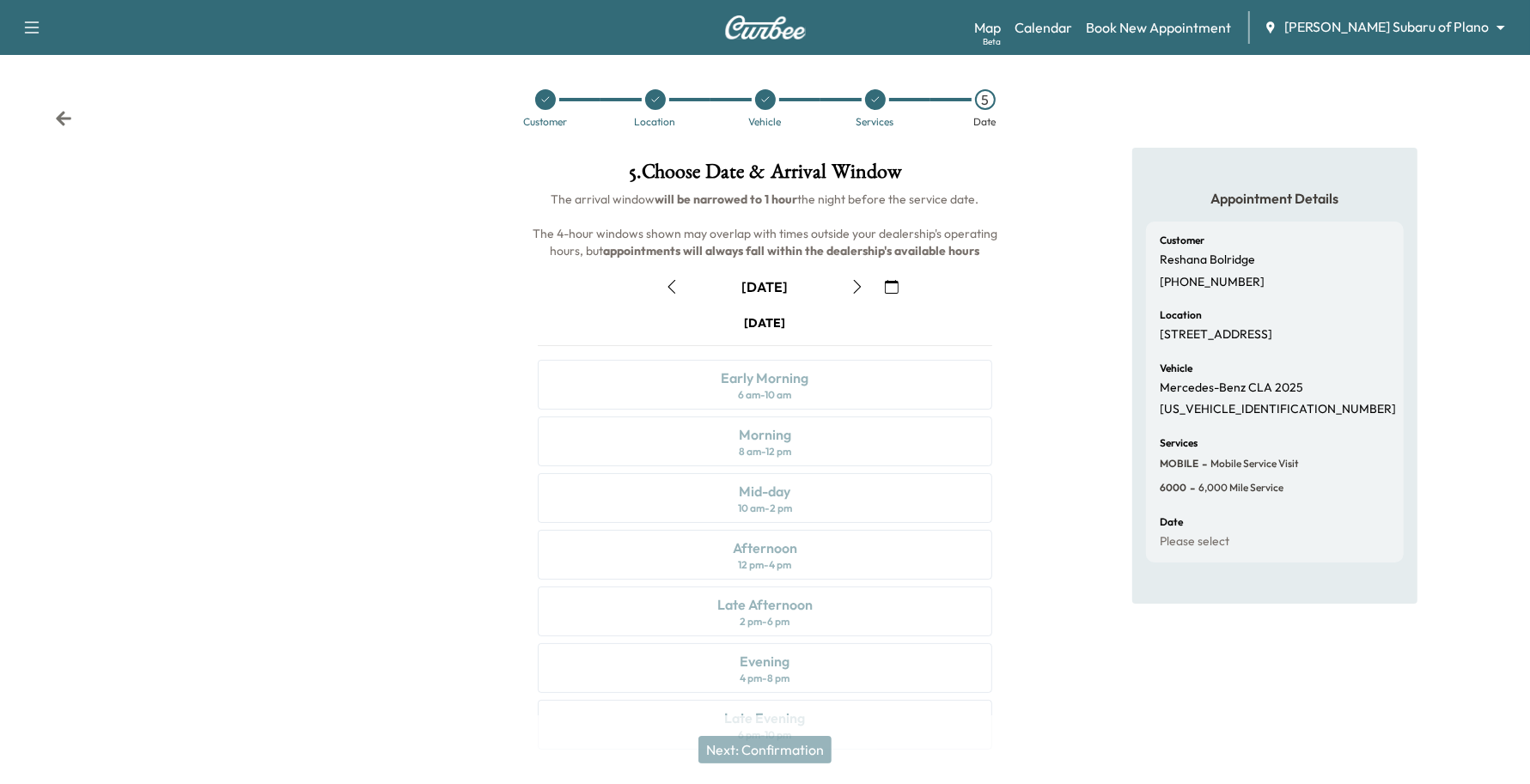
click at [891, 288] on icon "button" at bounding box center [891, 287] width 14 height 14
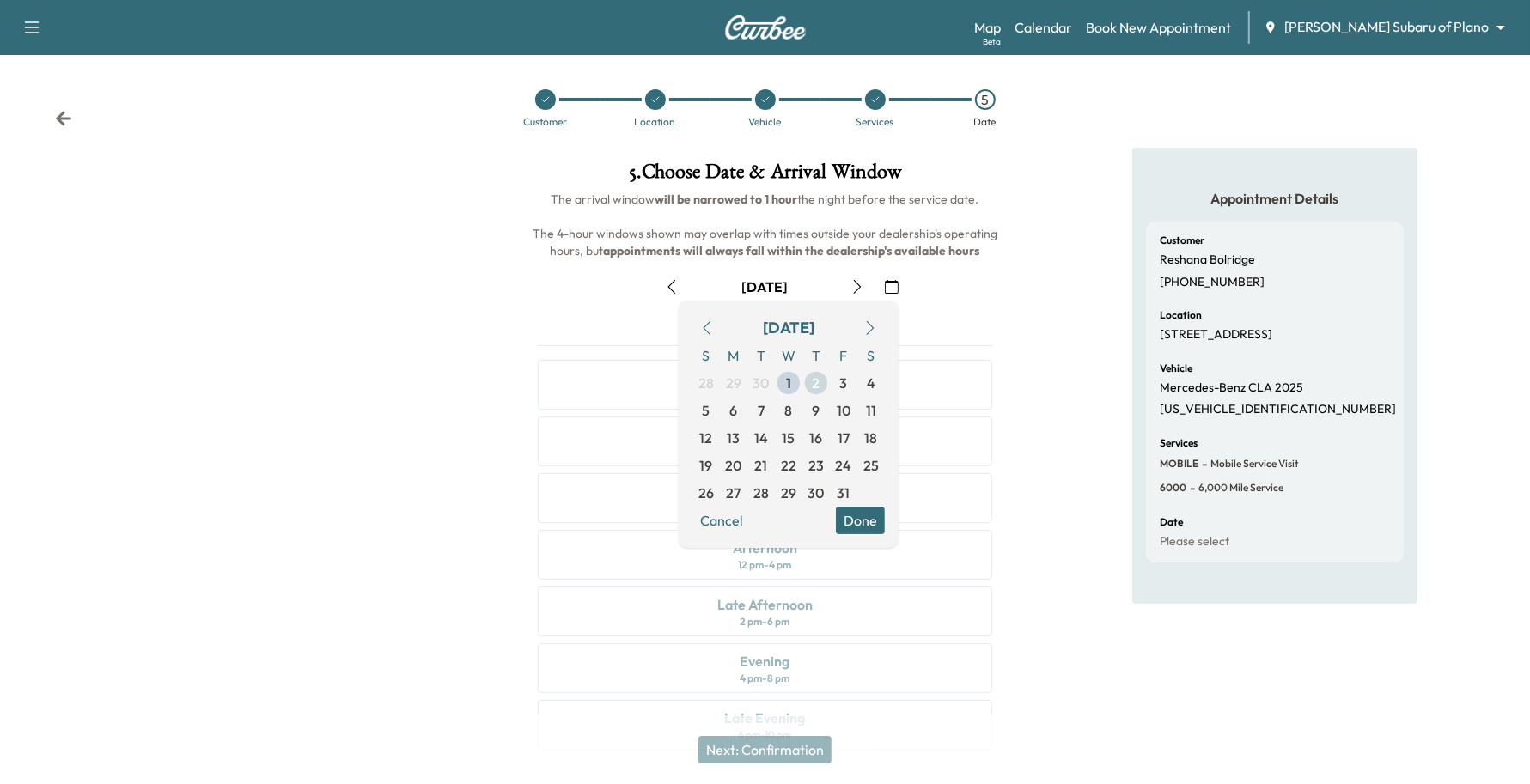
click at [845, 380] on span "3" at bounding box center [844, 383] width 8 height 21
click at [872, 515] on button "Done" at bounding box center [860, 521] width 49 height 28
